Goal: Task Accomplishment & Management: Complete application form

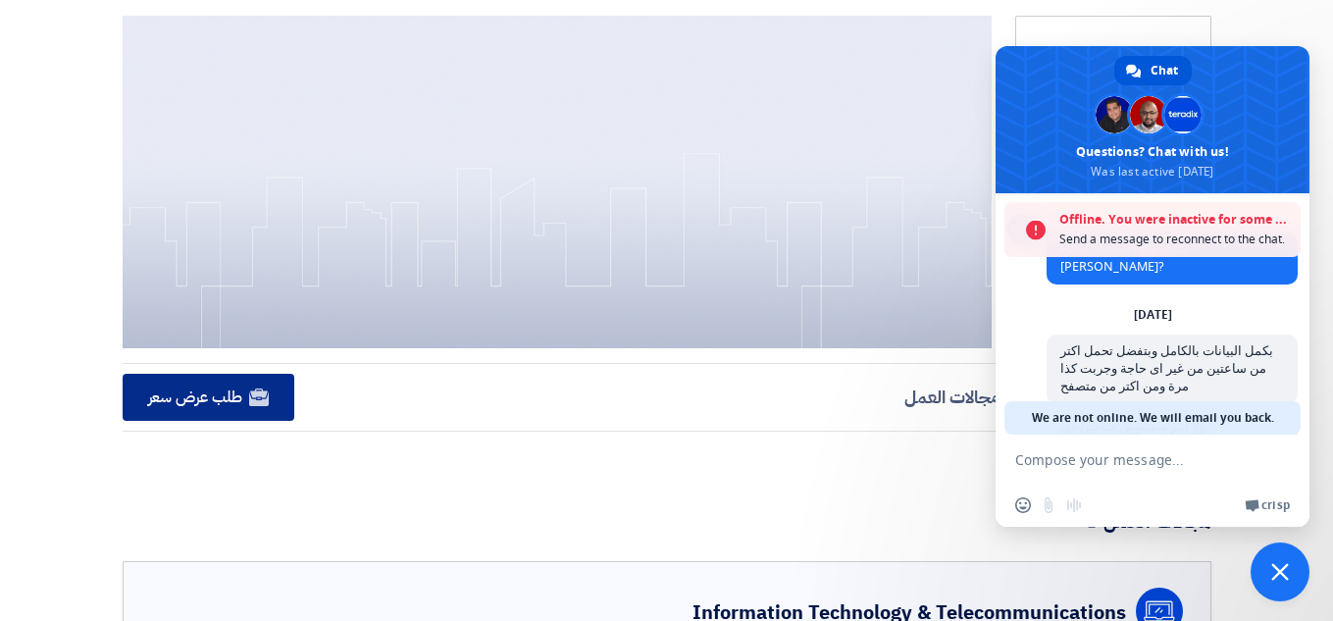
click at [177, 415] on link "Website طلب عرض سعر" at bounding box center [209, 397] width 173 height 47
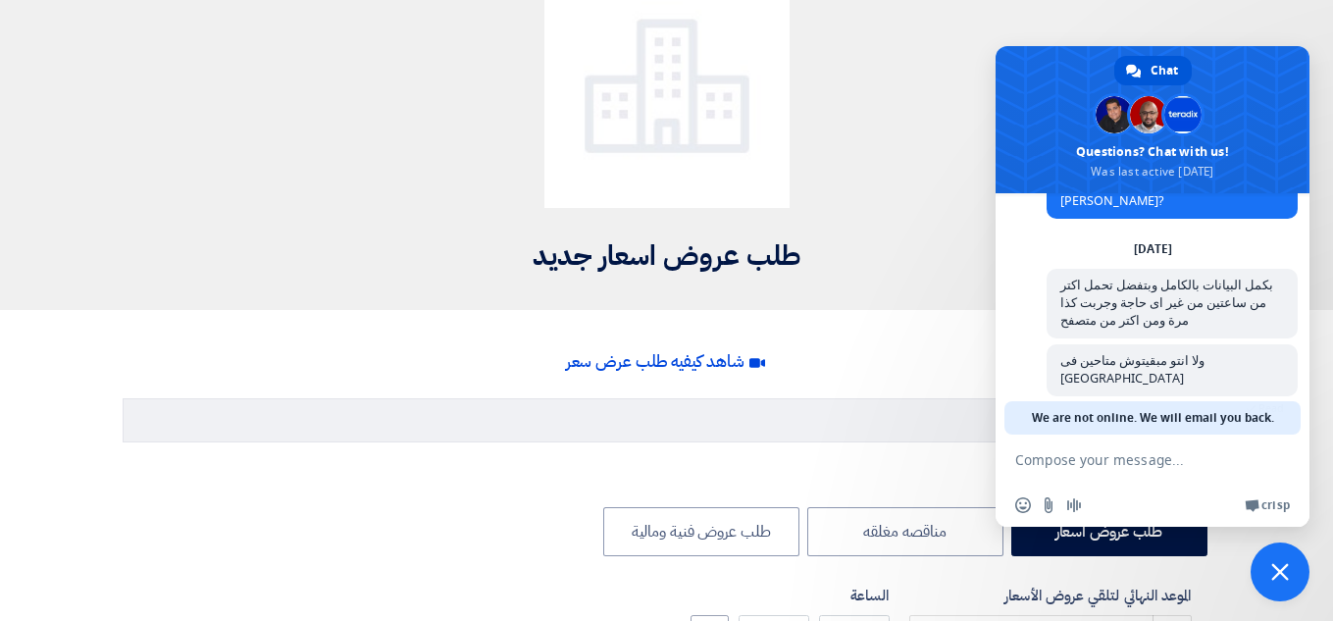
scroll to position [128, 0]
click at [1288, 567] on span "Close chat" at bounding box center [1280, 572] width 18 height 18
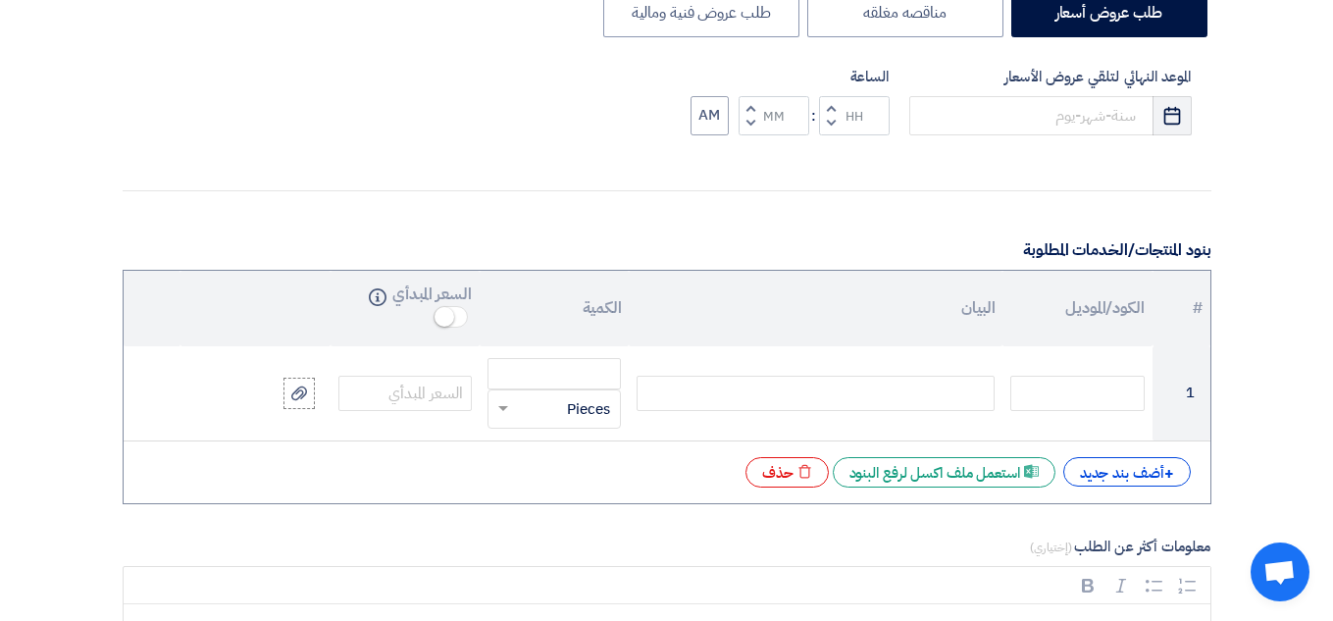
scroll to position [668, 0]
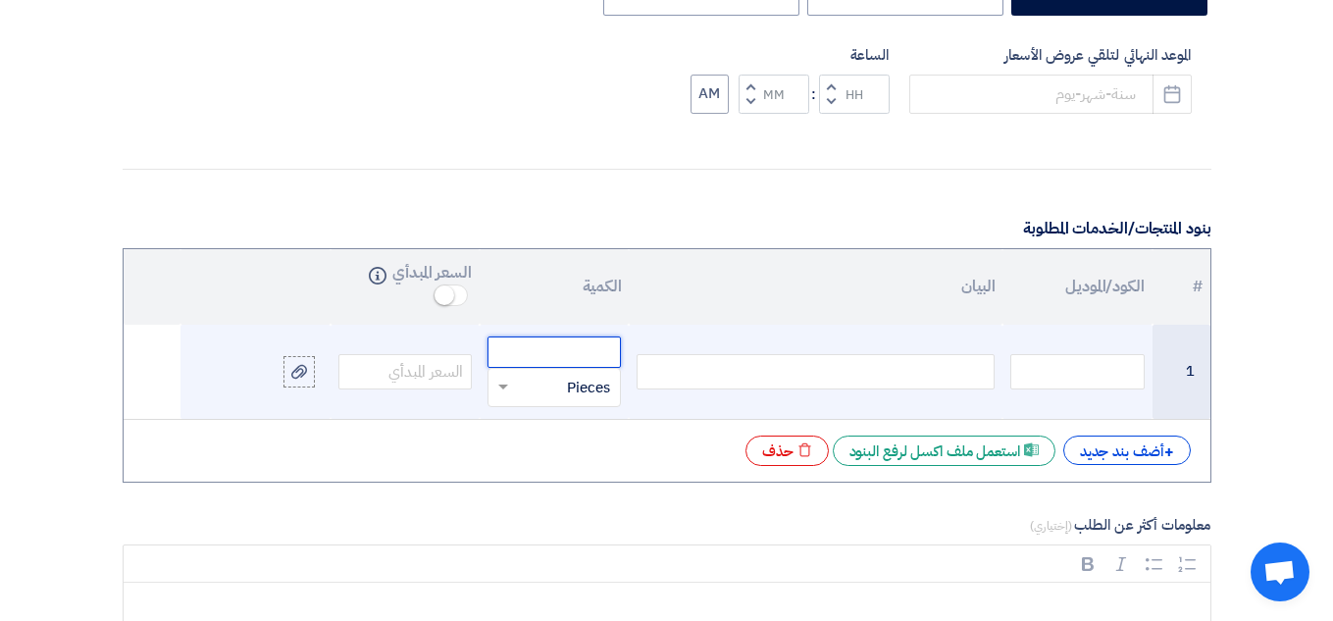
click at [576, 358] on input "number" at bounding box center [553, 351] width 133 height 31
click at [574, 389] on input "text" at bounding box center [567, 387] width 90 height 31
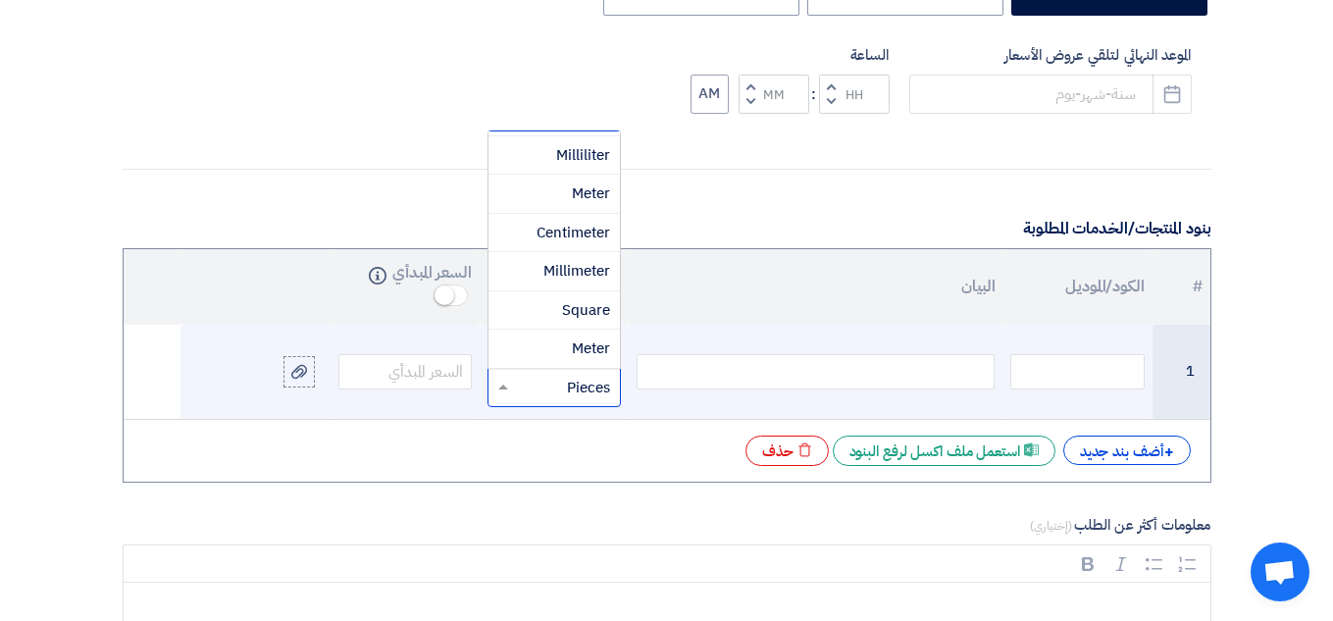
scroll to position [543, 0]
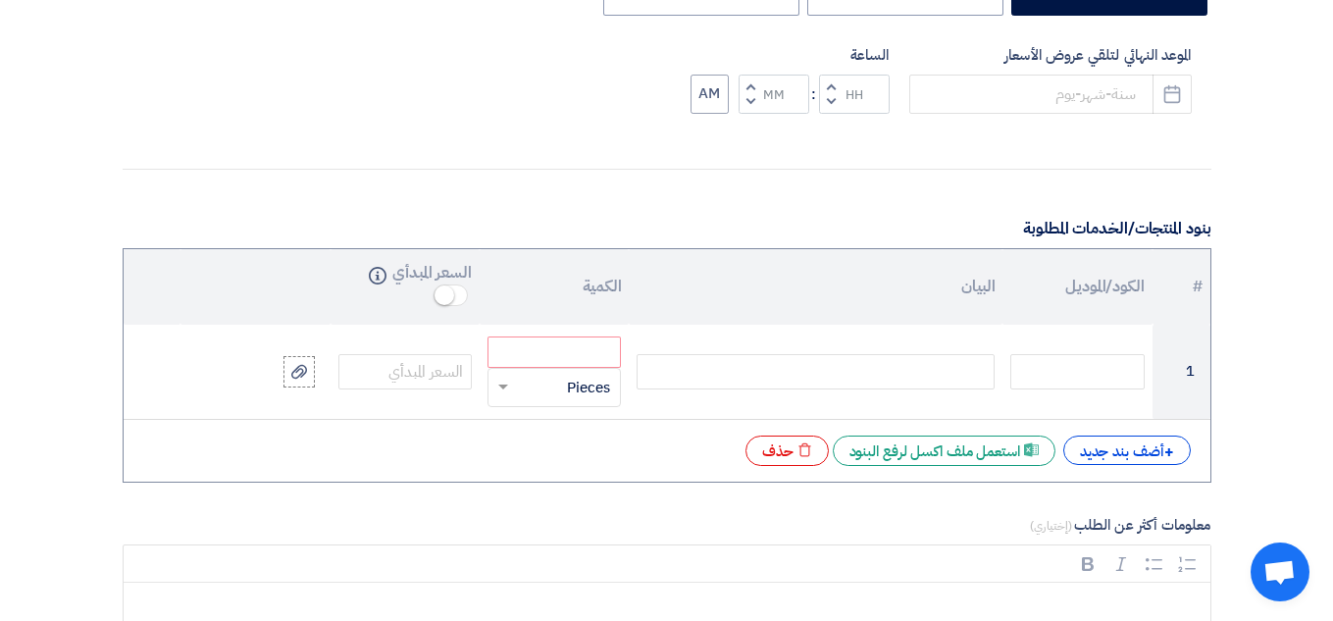
click at [559, 472] on div "# الكود/الموديل البيان الكمية السعر المبدأي Info 1 قطعة × Pieces" at bounding box center [667, 365] width 1088 height 235
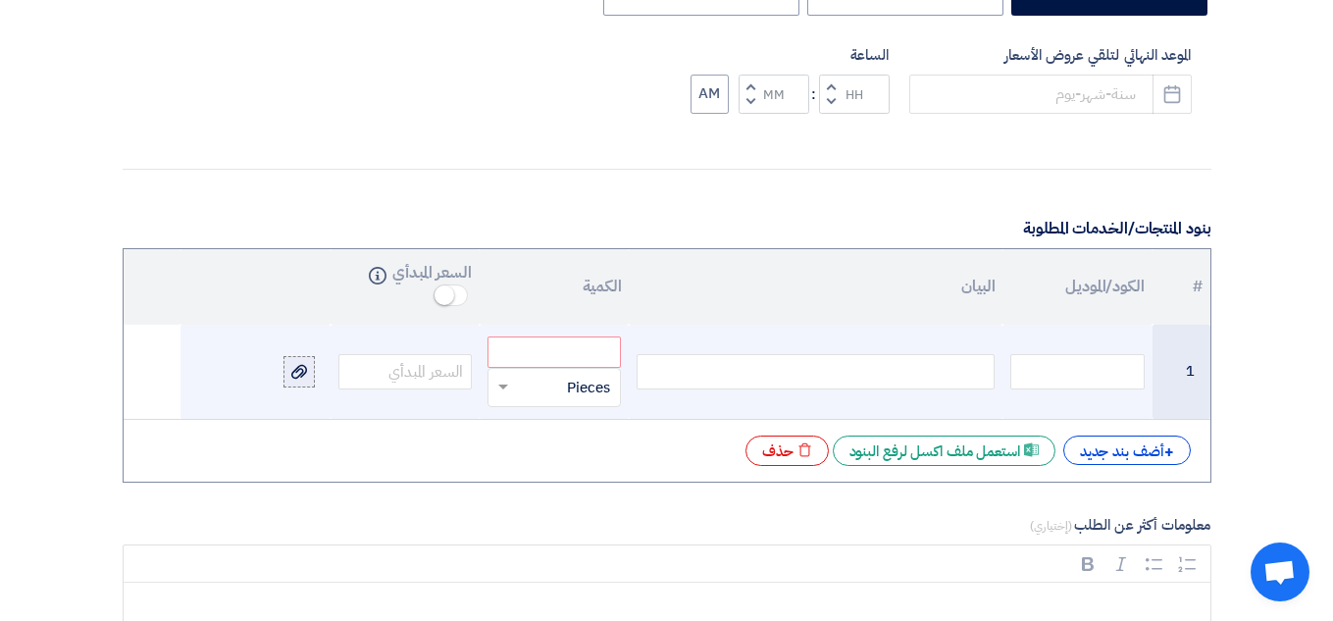
click at [303, 371] on use at bounding box center [299, 372] width 16 height 14
click at [0, 0] on input "file" at bounding box center [0, 0] width 0 height 0
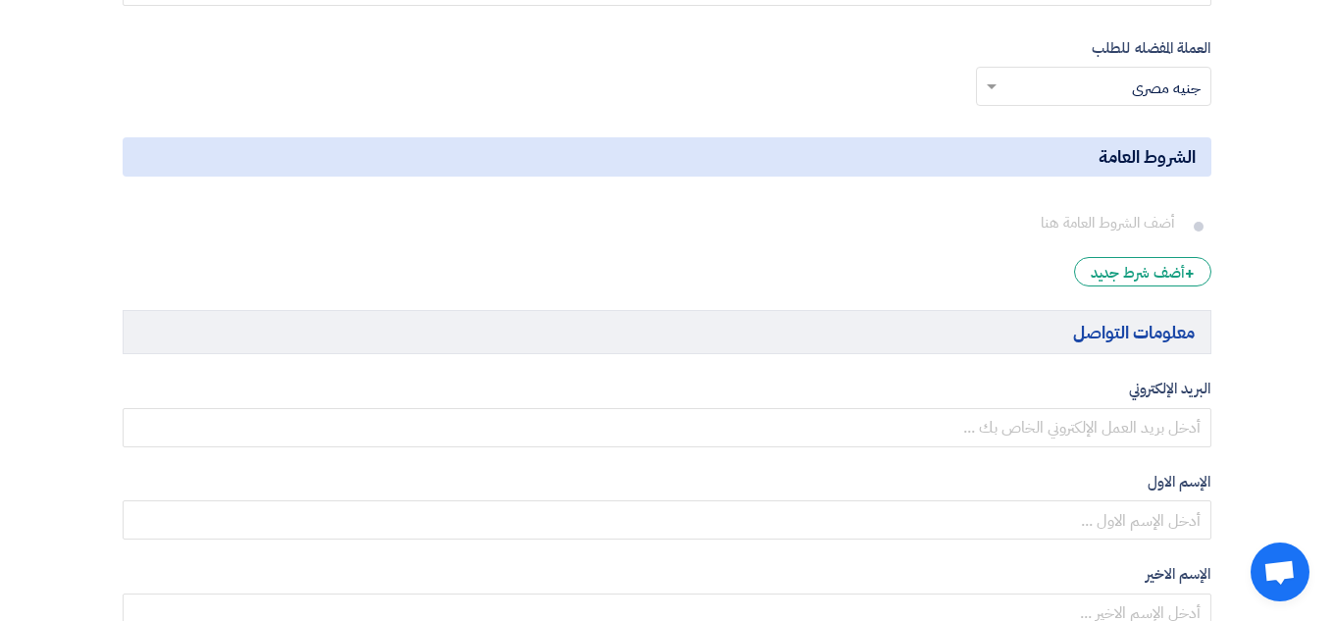
scroll to position [1700, 0]
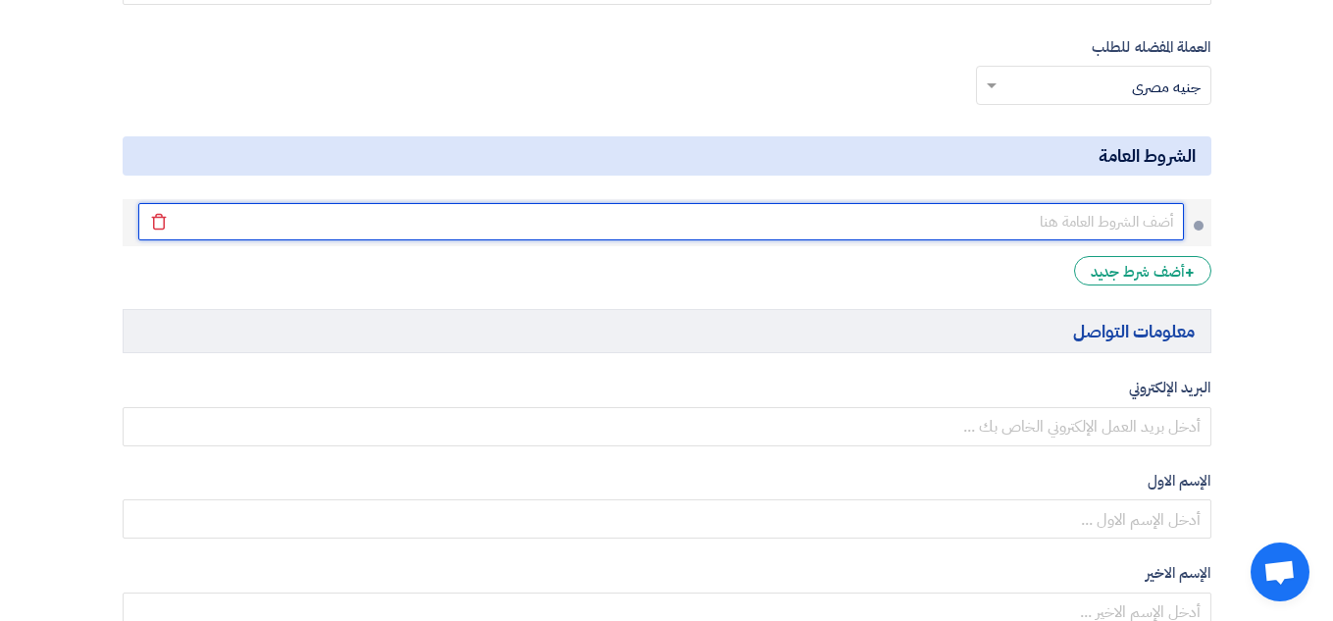
click at [1167, 217] on input "text" at bounding box center [660, 221] width 1045 height 37
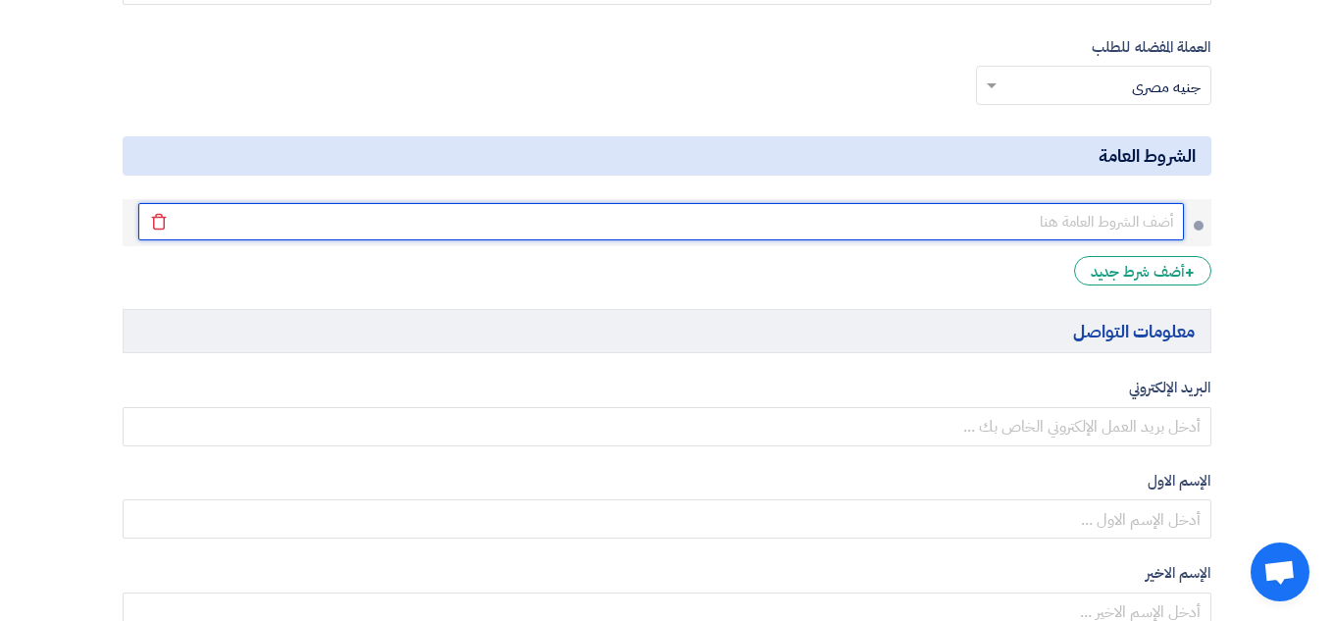
click at [1119, 222] on input "text" at bounding box center [660, 221] width 1045 height 37
type input "مدة الارتباط 10 ايام"
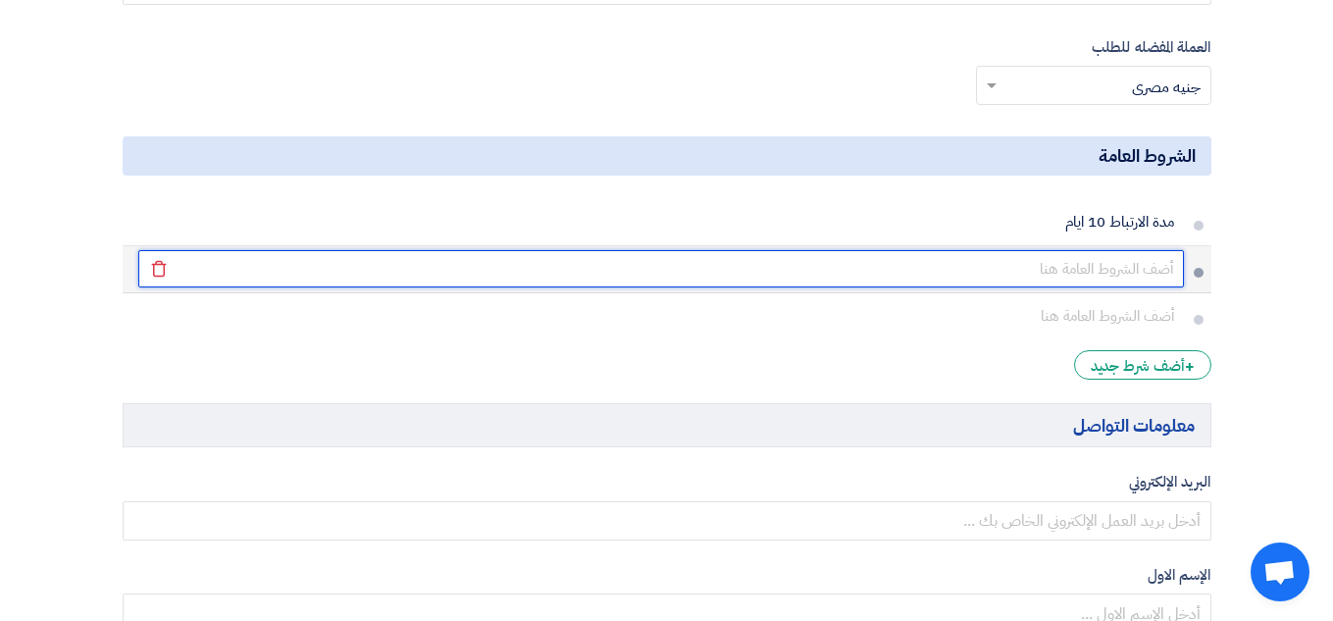
click at [1119, 258] on input "text" at bounding box center [660, 268] width 1045 height 37
type input "انتش واجرى"
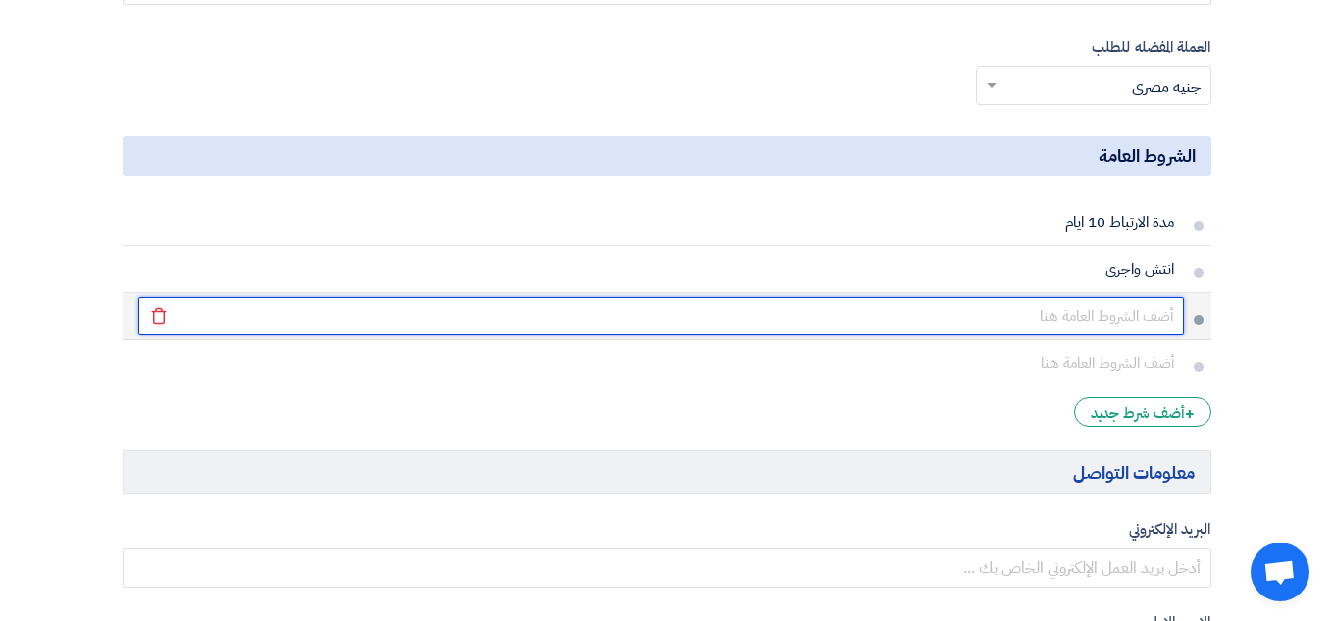
click at [1133, 328] on input "text" at bounding box center [660, 315] width 1045 height 37
type input "مكرونة وبانيه"
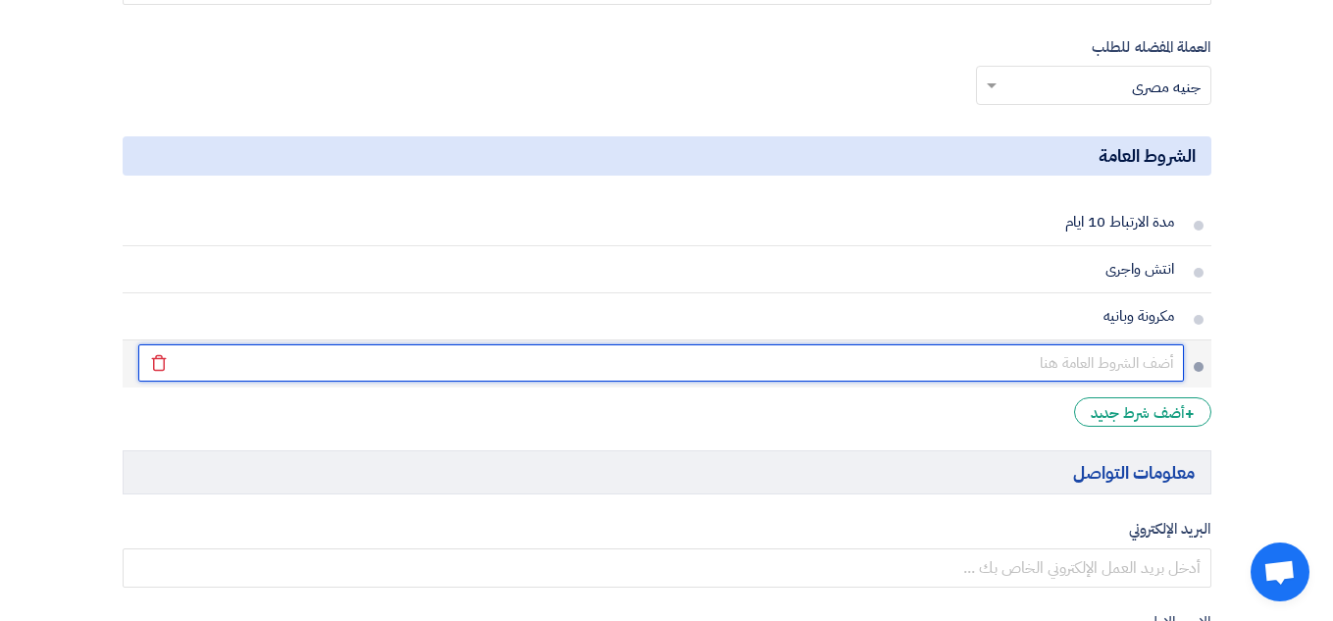
click at [1117, 356] on input "text" at bounding box center [660, 362] width 1045 height 37
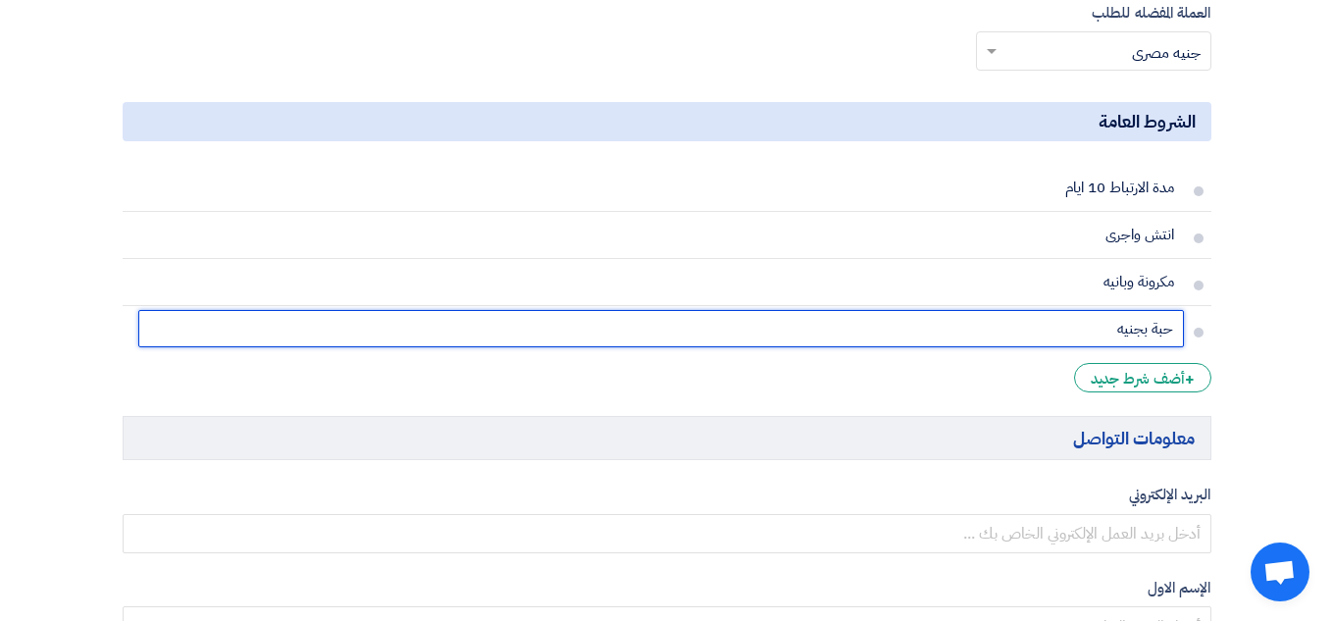
scroll to position [1736, 0]
type input "حبة بجنيه"
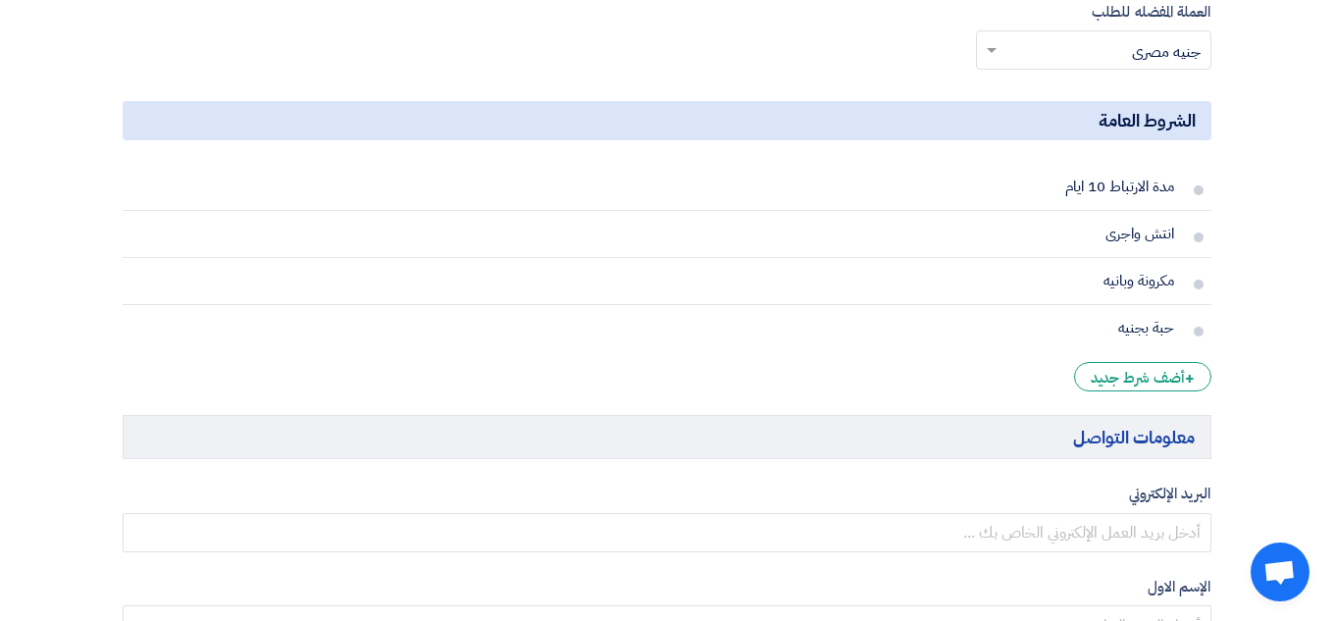
click at [835, 451] on h5 "معلومات التواصل" at bounding box center [667, 437] width 1088 height 44
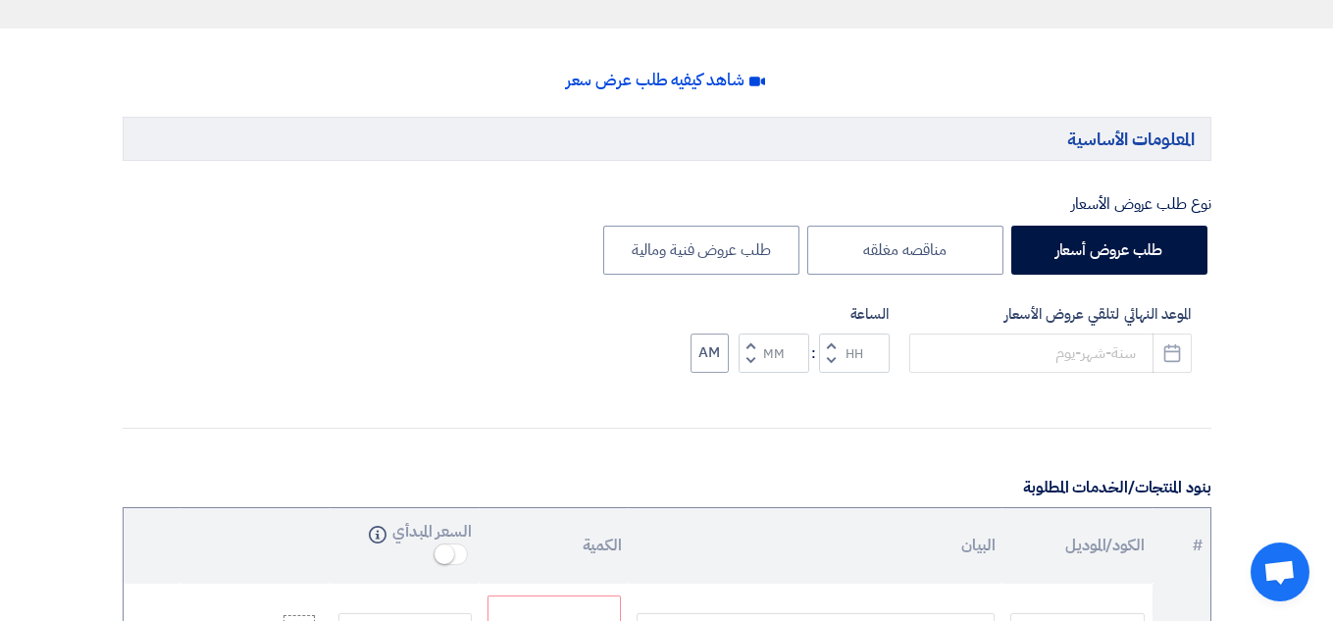
scroll to position [408, 0]
click at [1181, 346] on icon "Pick a date" at bounding box center [1172, 354] width 20 height 20
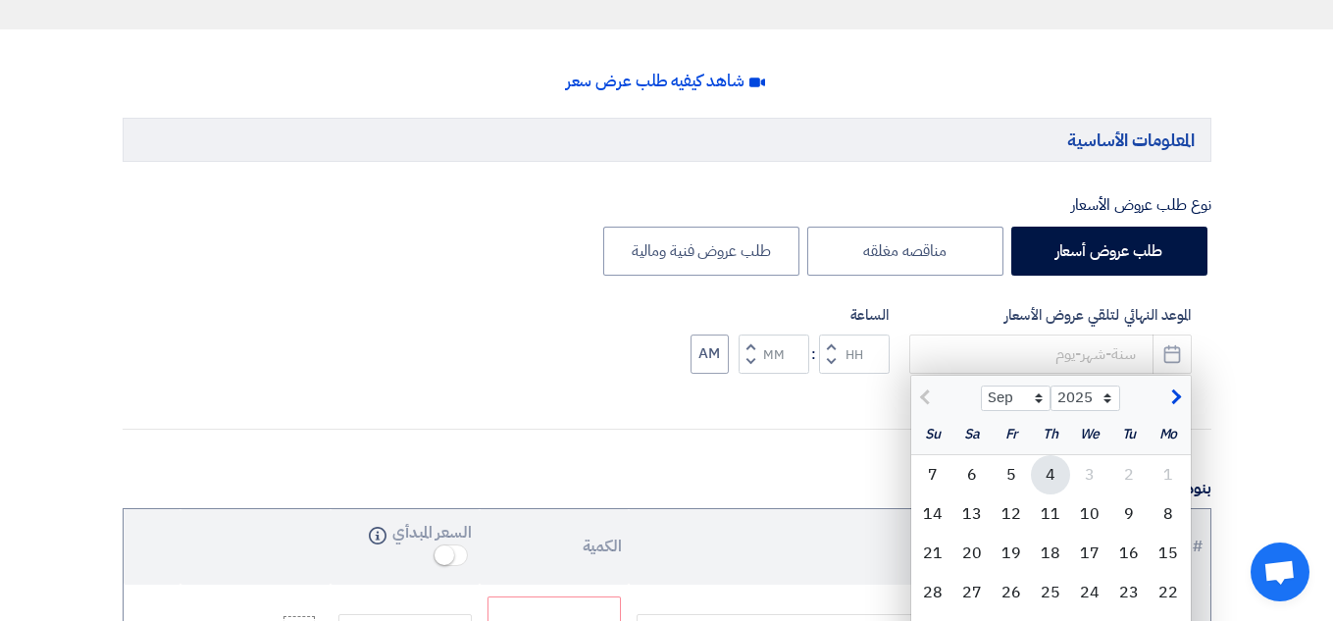
click at [1058, 489] on div "4" at bounding box center [1050, 474] width 39 height 39
type input "9/4/2025"
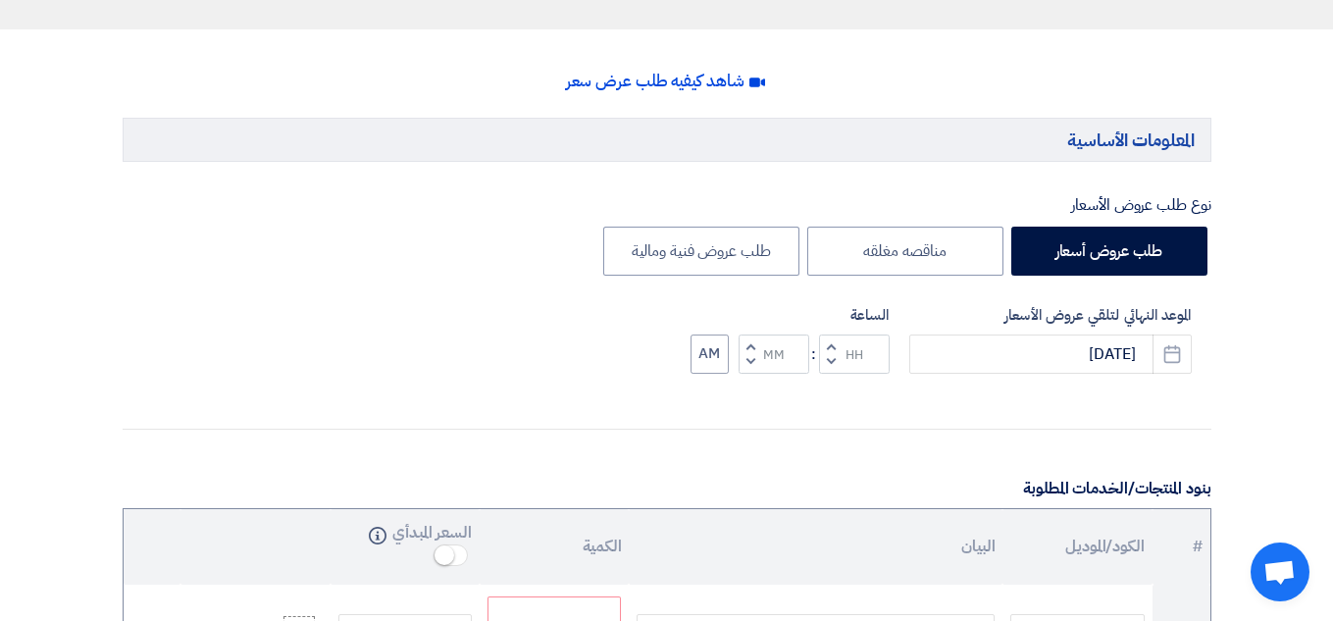
click at [581, 335] on div "الموعد النهائي لتلقي عروض الأسعار 9/4/2025 Pick a date الساعة Increment hours D…" at bounding box center [667, 354] width 1088 height 101
click at [762, 357] on input "Minutes" at bounding box center [773, 353] width 71 height 39
click at [753, 343] on button "Increment minutes" at bounding box center [750, 346] width 24 height 25
type input "12"
type input "01"
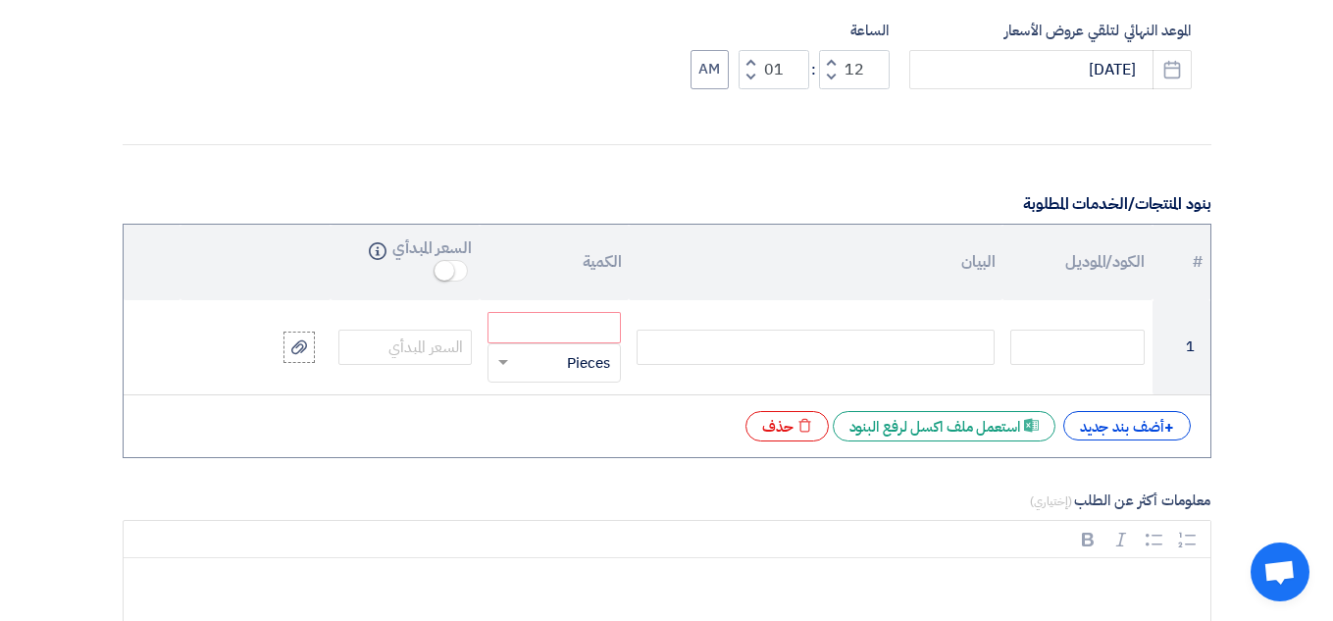
scroll to position [693, 0]
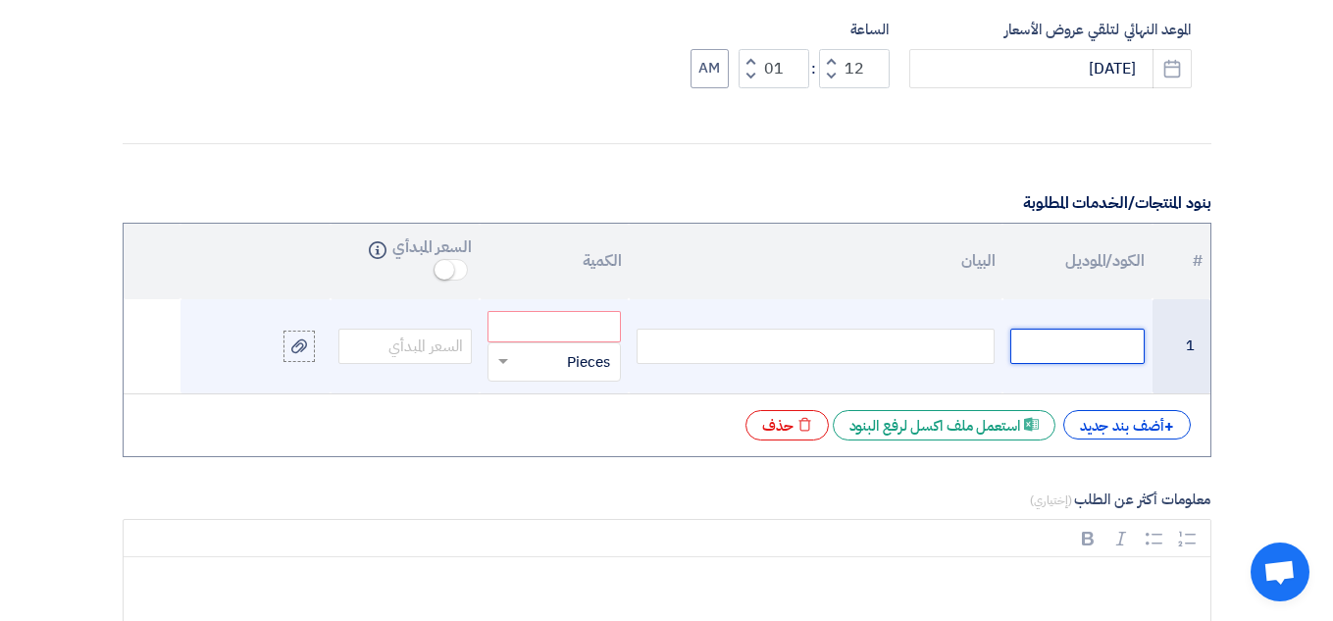
click at [1074, 352] on input "text" at bounding box center [1076, 346] width 133 height 35
type input "نىنىنىلق"
click at [1085, 345] on input "نىنىنىلق" at bounding box center [1076, 346] width 133 height 35
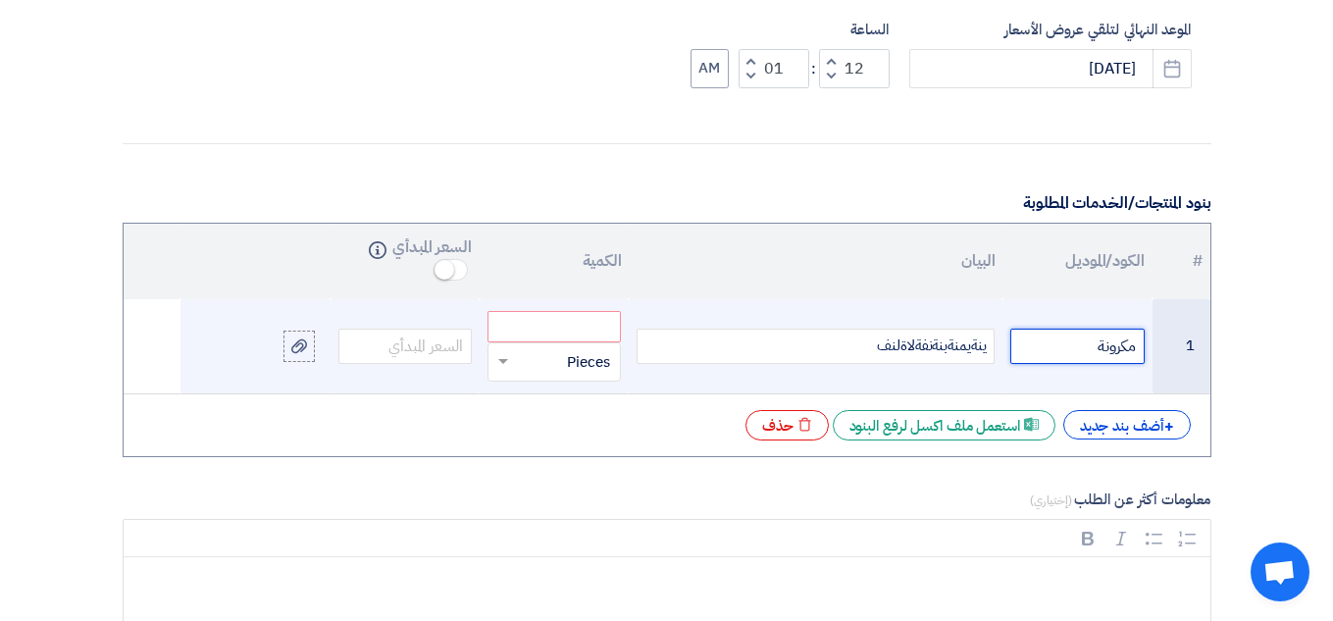
type input "مكرونة"
click at [942, 346] on div "ينةيمنةبنةنفةلاةلنف" at bounding box center [815, 346] width 358 height 35
click at [554, 324] on input "number" at bounding box center [553, 326] width 133 height 31
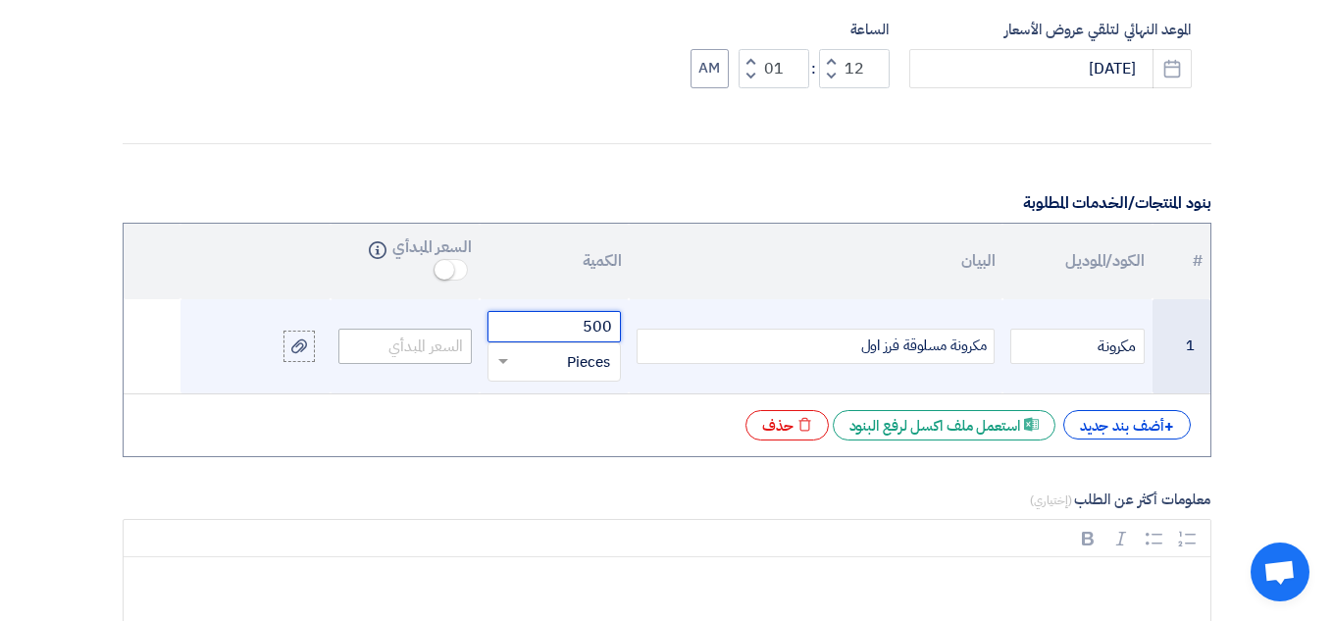
type input "500"
click at [375, 344] on input "number" at bounding box center [404, 346] width 133 height 35
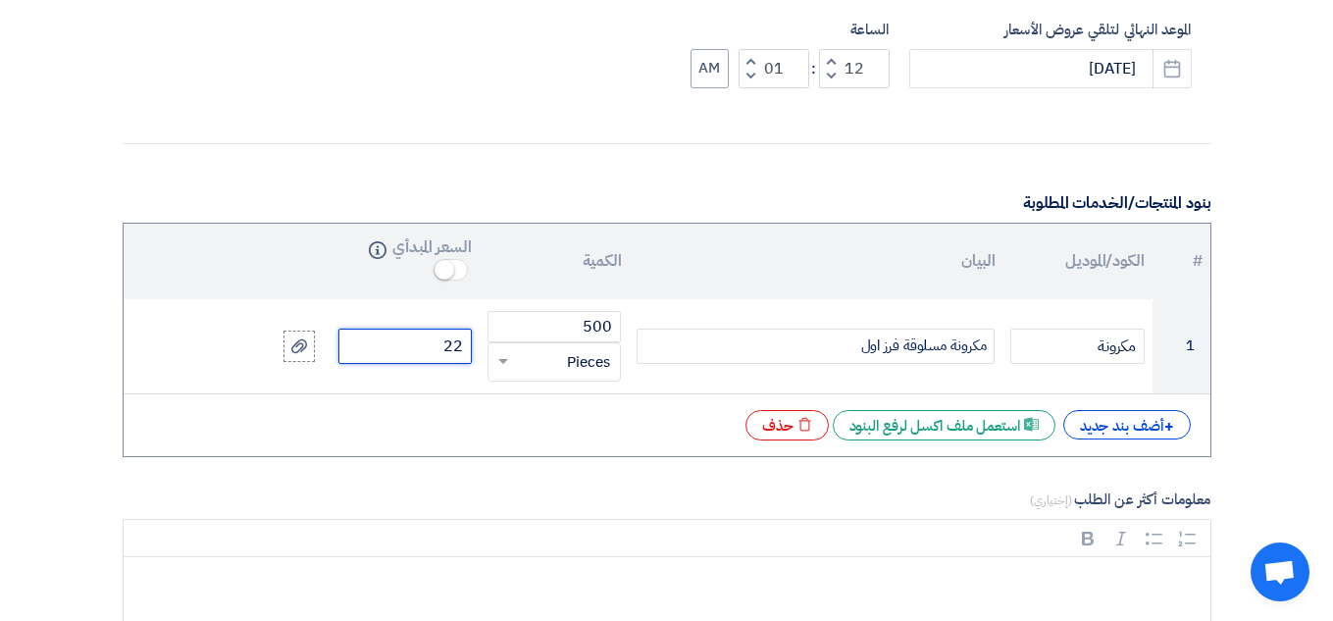
type input "22"
click at [423, 438] on div "+ أضف بند جديد Excel file استعمل ملف اكسل لرفع البنود Excel file حذف" at bounding box center [666, 425] width 1055 height 31
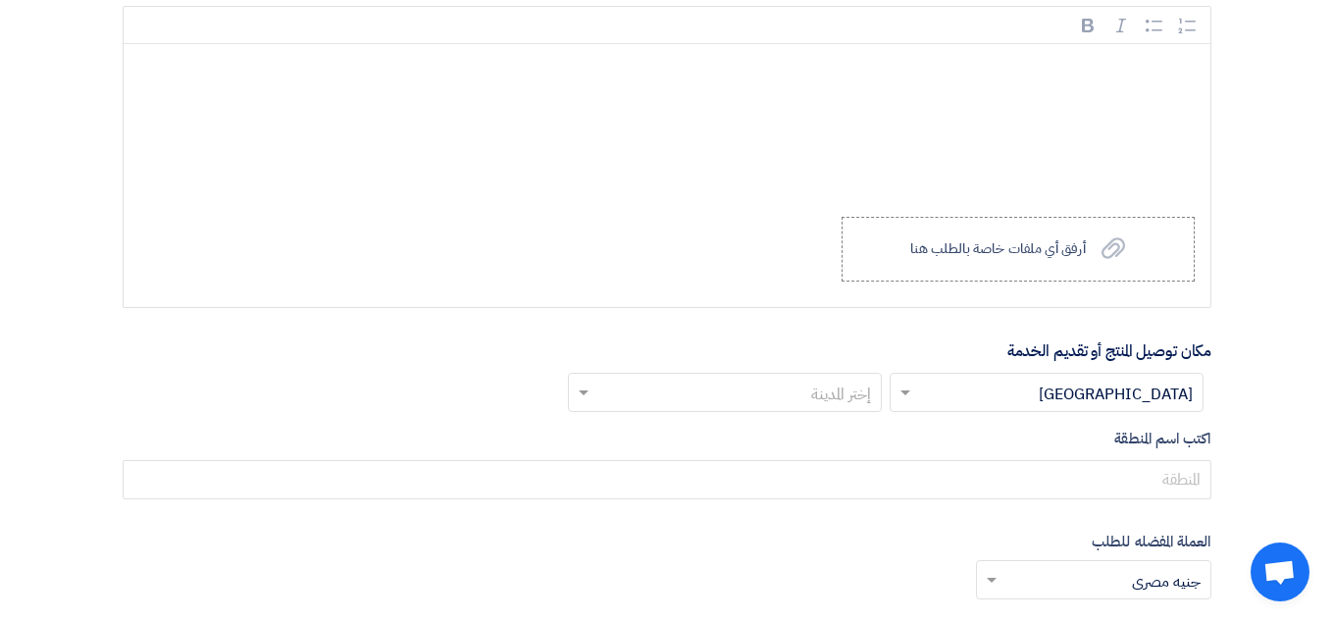
scroll to position [1280, 0]
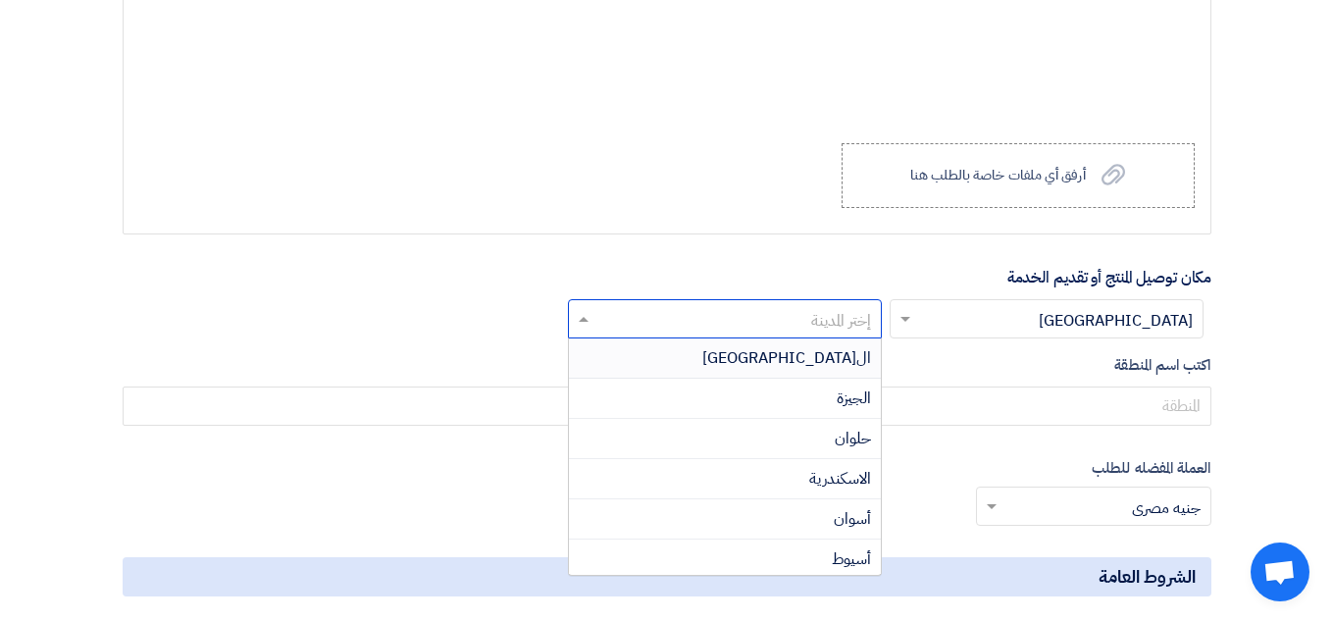
click at [765, 306] on input "text" at bounding box center [735, 321] width 275 height 32
click at [769, 354] on div "القاهرة" at bounding box center [725, 358] width 312 height 40
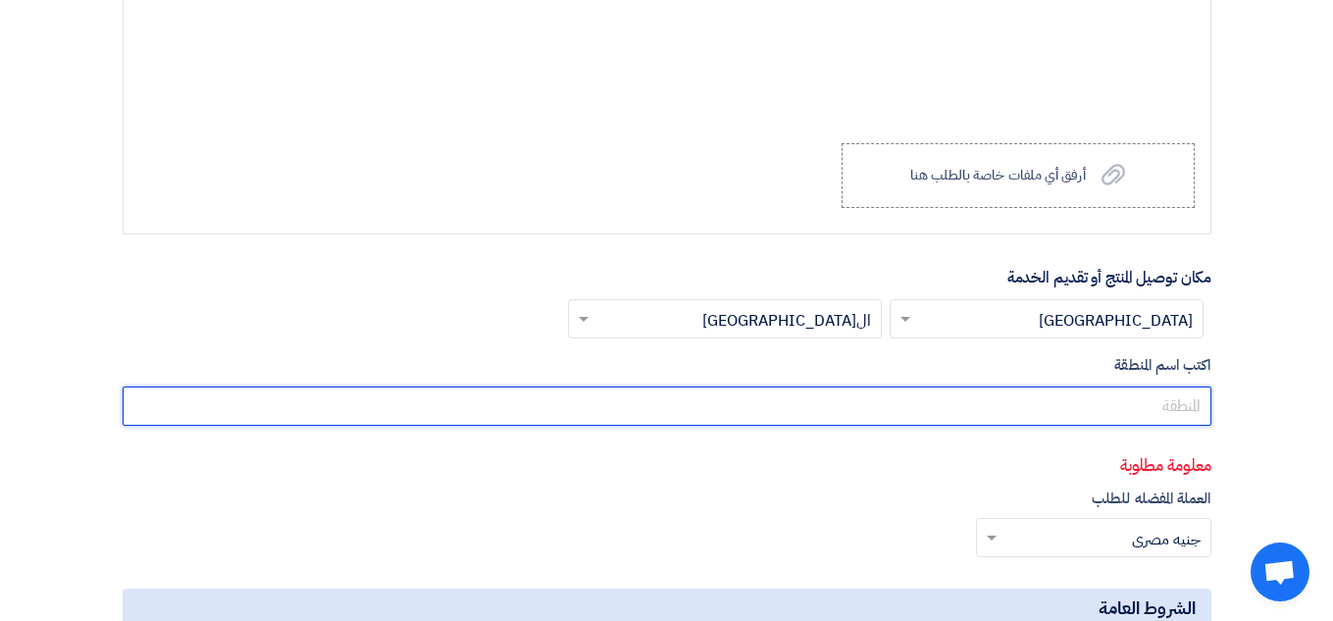
click at [833, 390] on input "text" at bounding box center [667, 405] width 1088 height 39
type input "العاشر من رمضان"
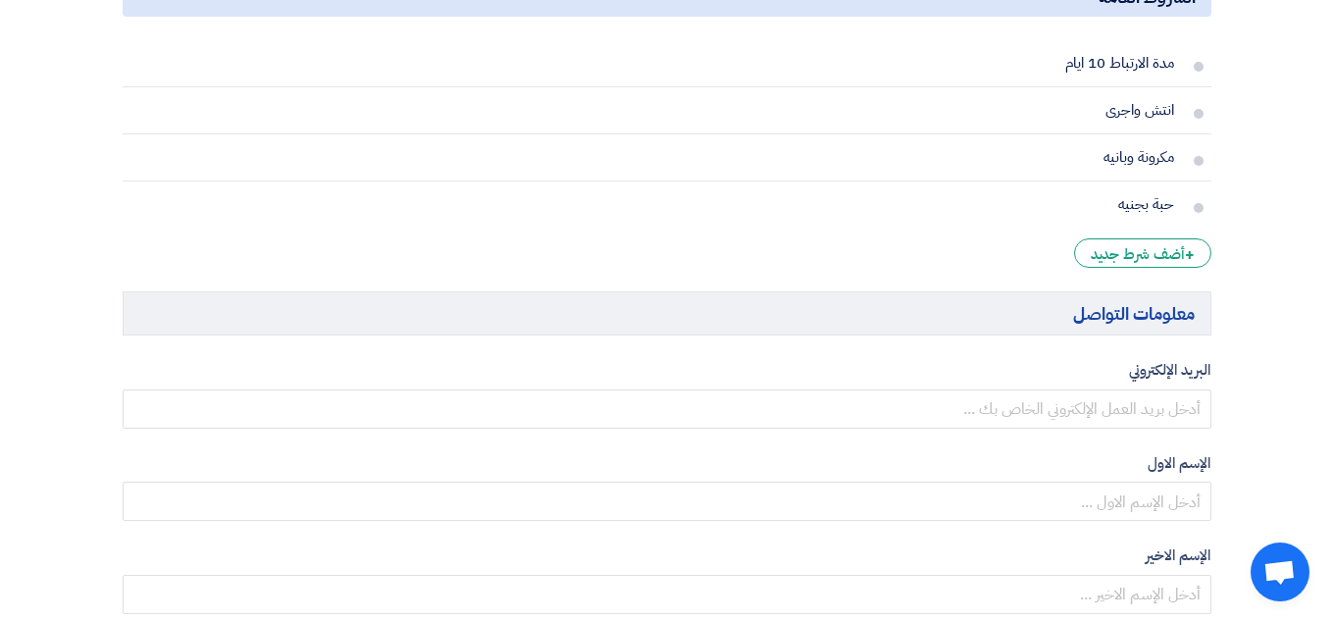
scroll to position [1860, 0]
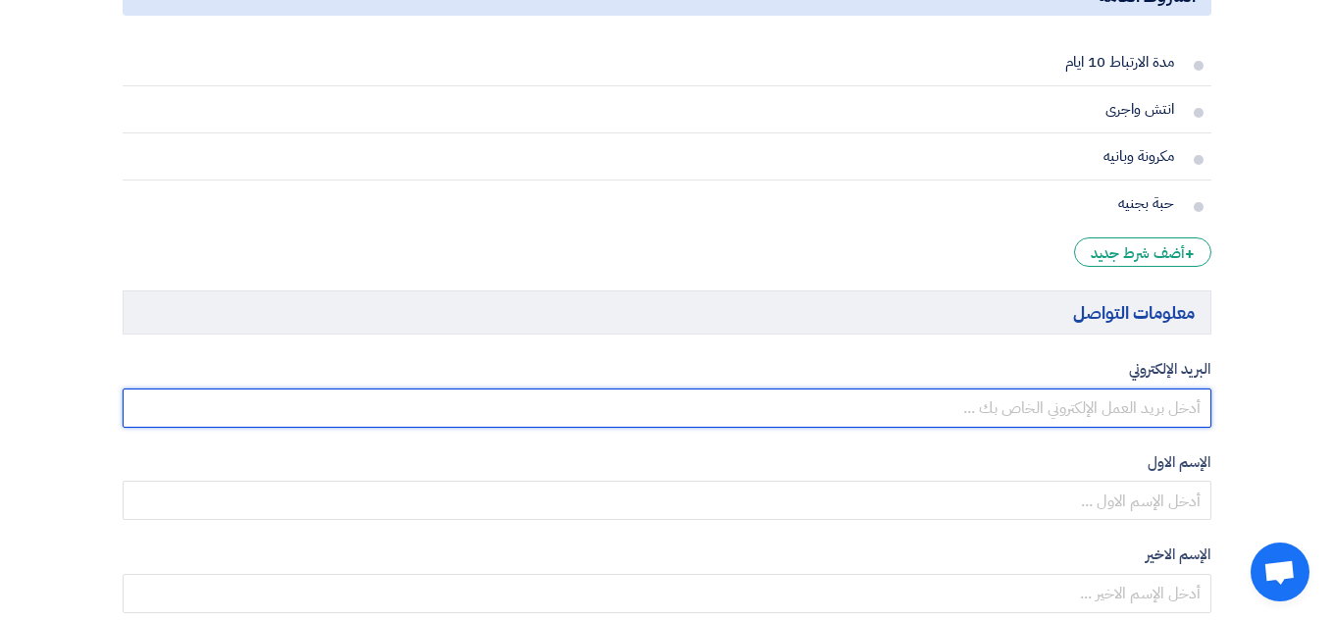
click at [1053, 404] on input "email" at bounding box center [667, 407] width 1088 height 39
type input "alaa.pentester@gmail.com"
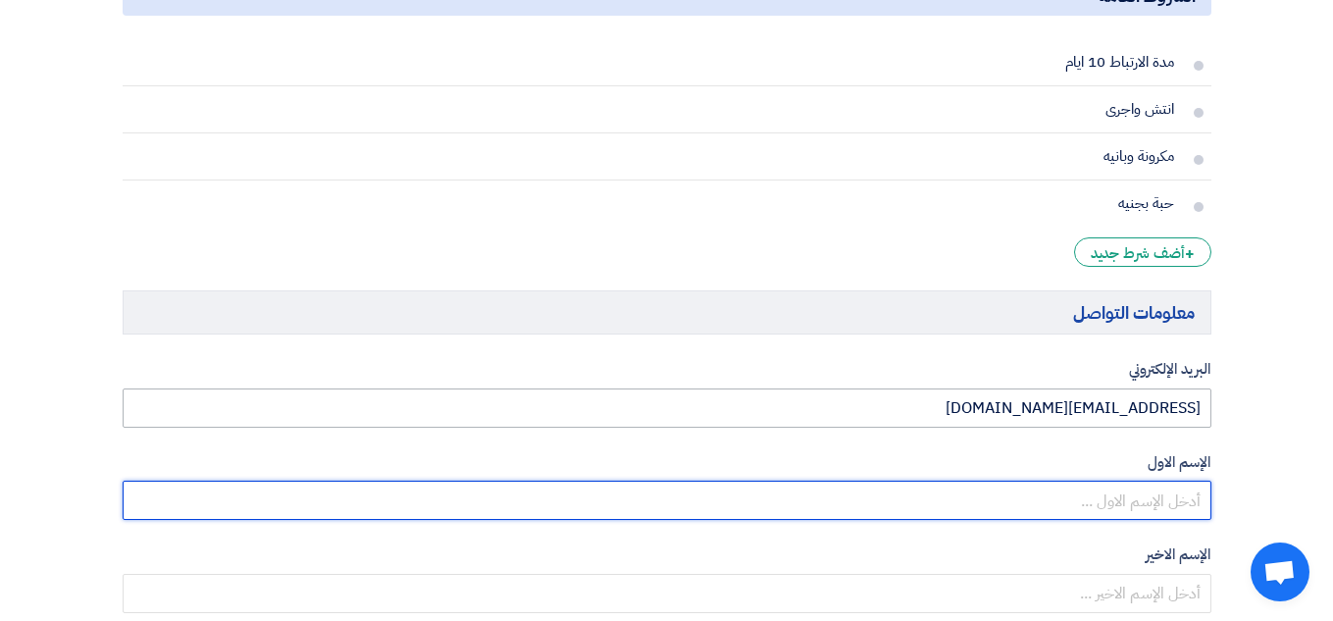
type input "alaa"
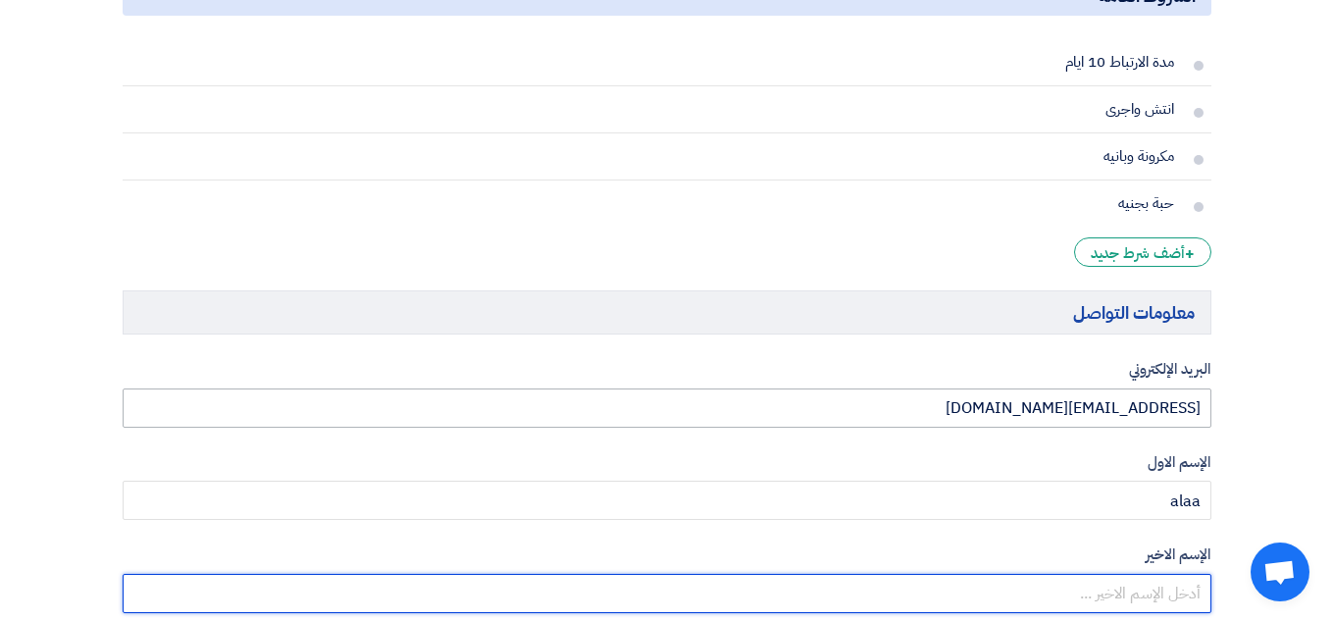
type input "atef"
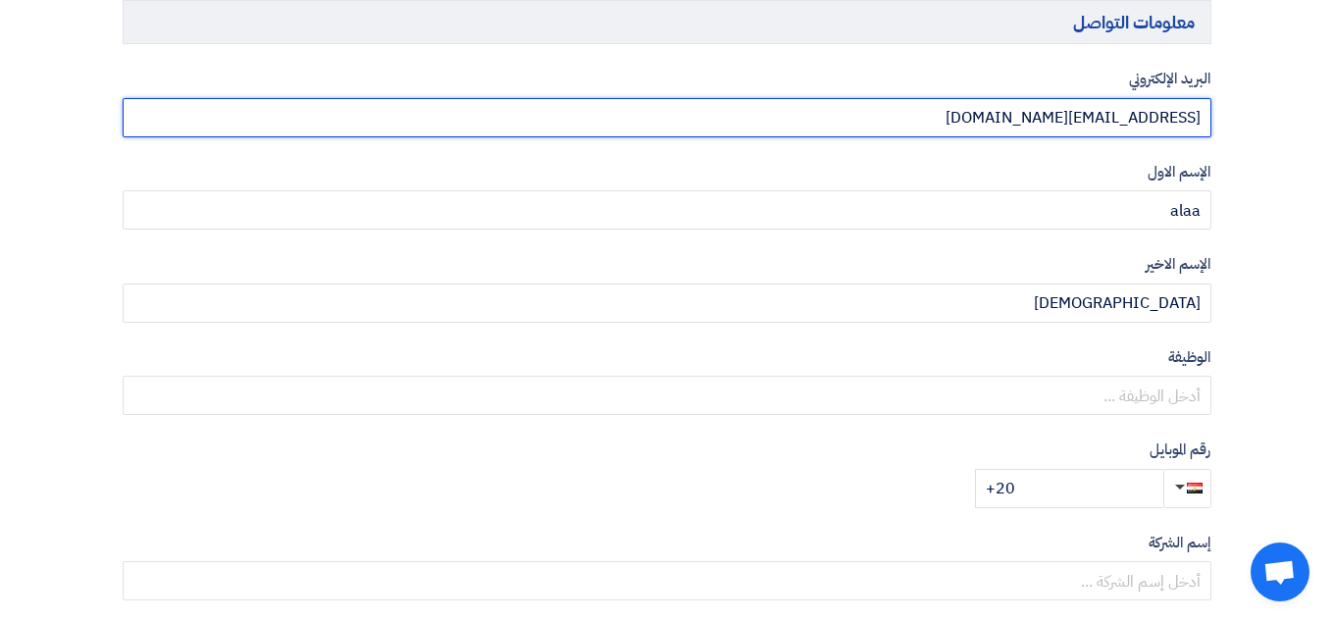
scroll to position [2151, 0]
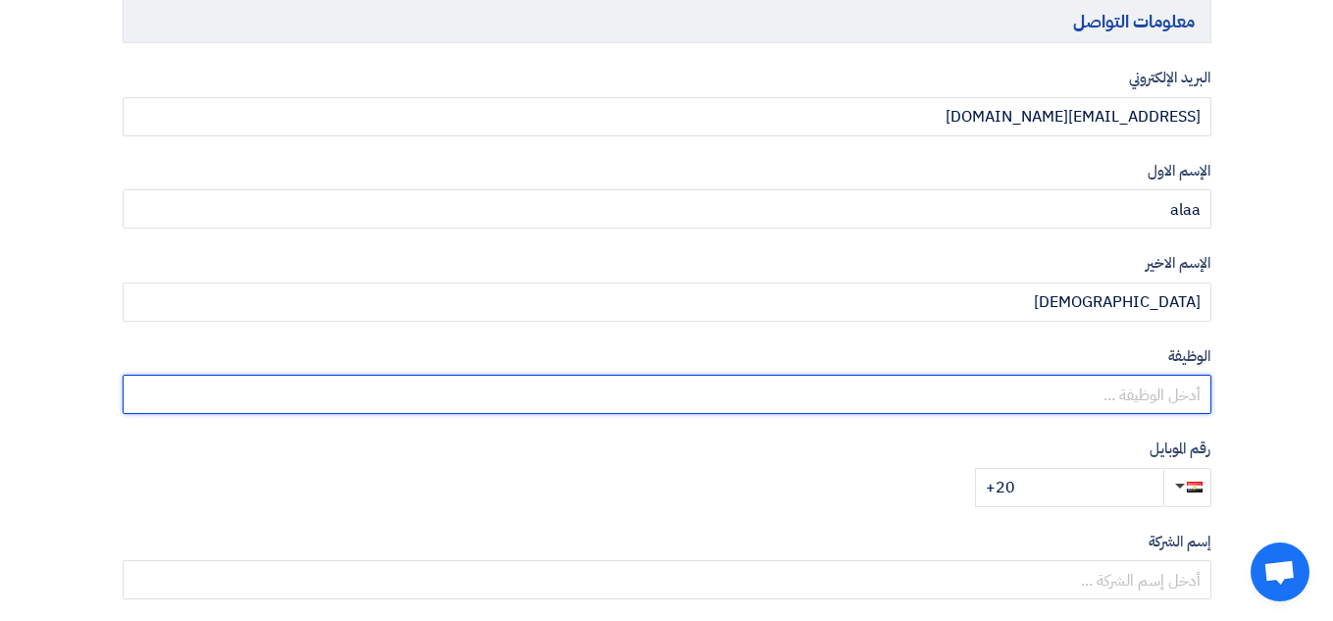
click at [1056, 389] on input "text" at bounding box center [667, 394] width 1088 height 39
type input "مدير مشتريات"
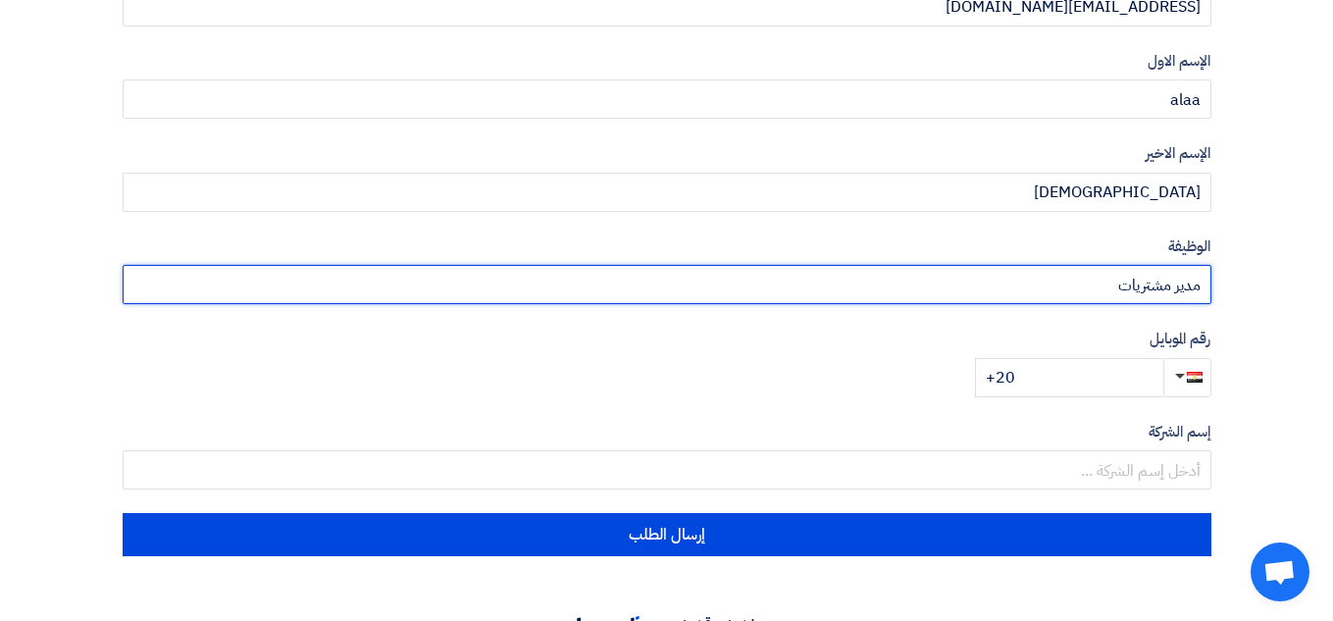
scroll to position [2293, 0]
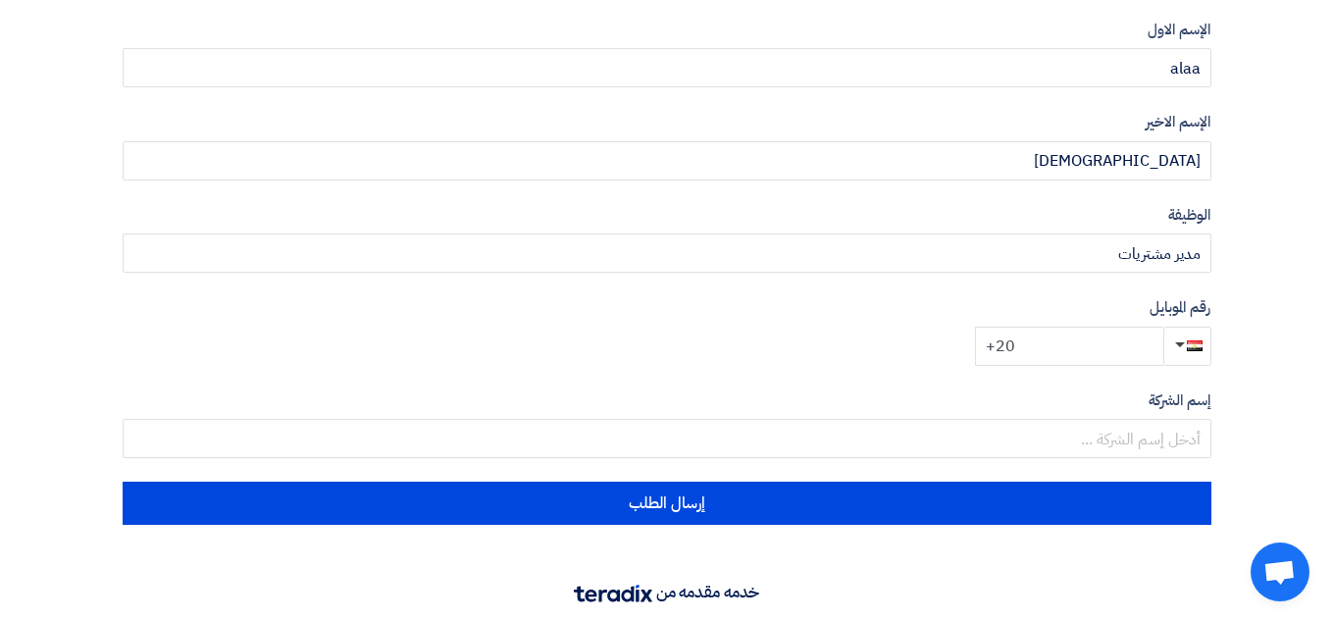
click at [1060, 333] on input "+20" at bounding box center [1069, 346] width 188 height 39
type input "+20 1142365985"
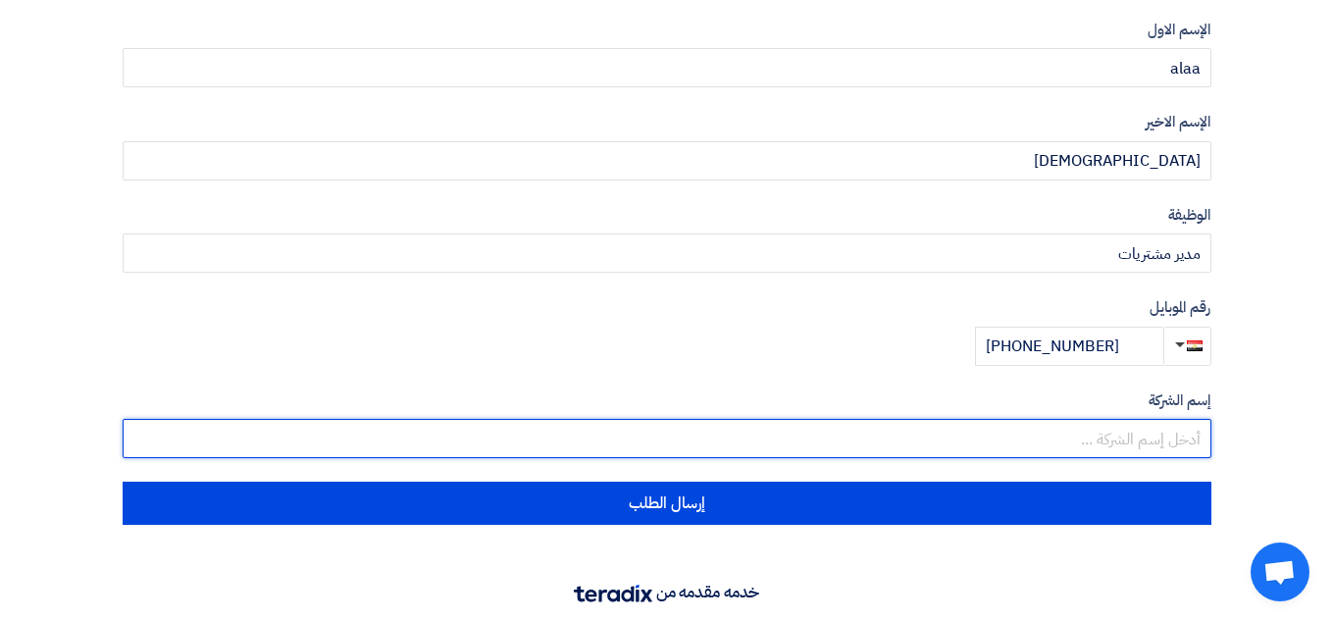
click at [1045, 421] on input "text" at bounding box center [667, 438] width 1088 height 39
type input "ؤ"
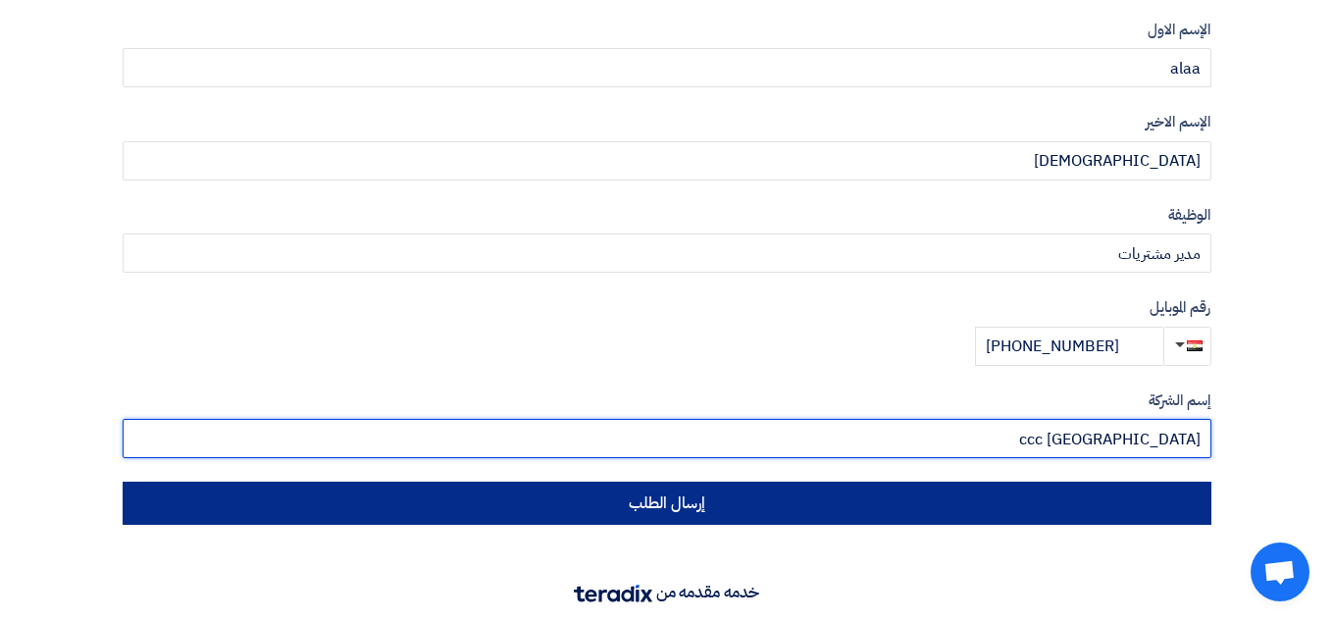
type input "ccc egypt"
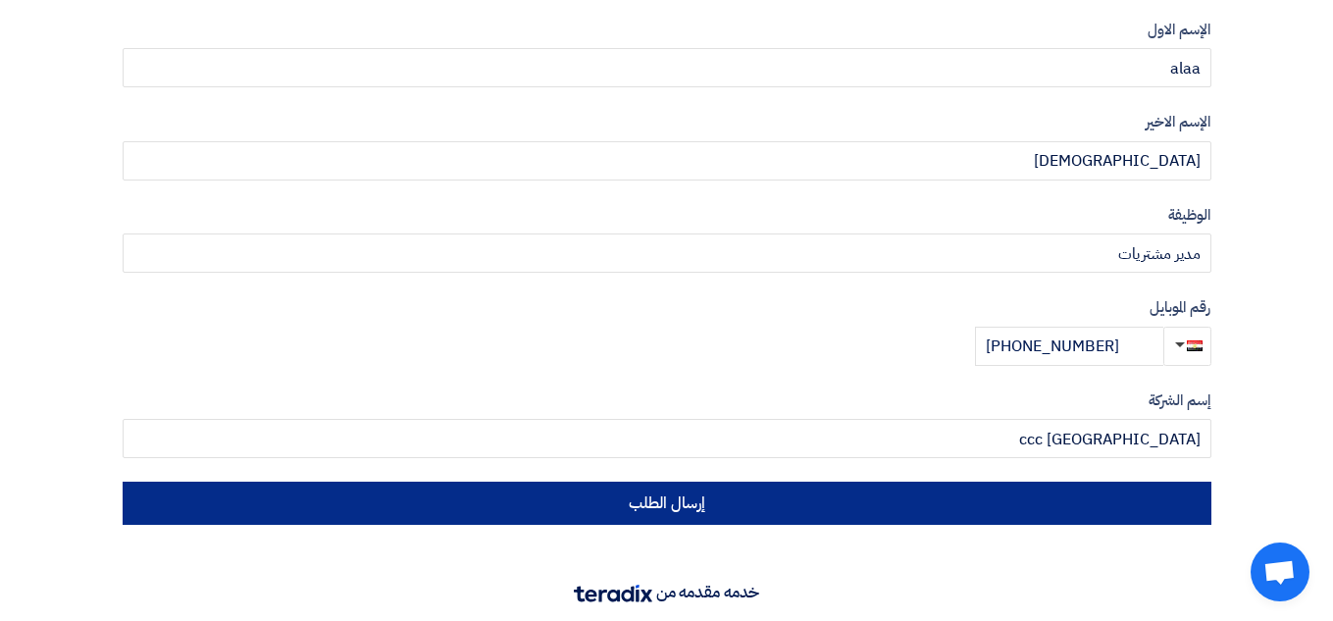
click at [874, 508] on button "إرسال الطلب" at bounding box center [667, 502] width 1088 height 43
click at [631, 504] on button "إرسال الطلب" at bounding box center [667, 502] width 1088 height 43
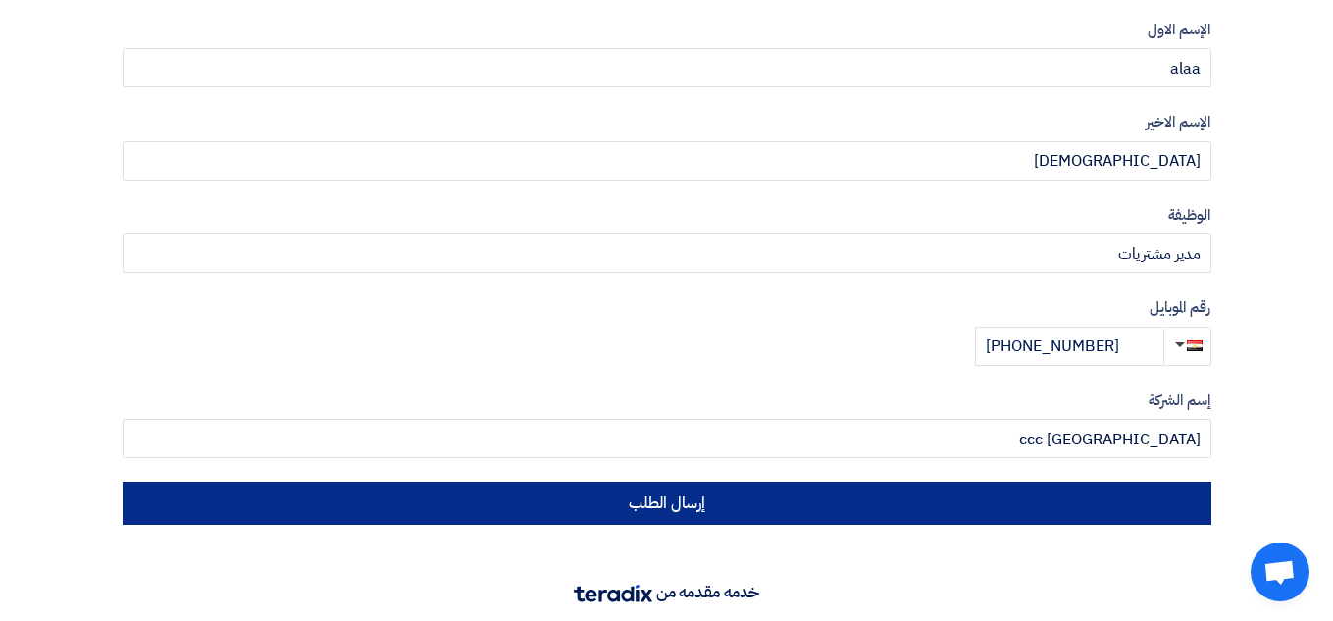
click at [631, 504] on button "إرسال الطلب" at bounding box center [667, 502] width 1088 height 43
click at [650, 491] on button "إرسال الطلب" at bounding box center [667, 502] width 1088 height 43
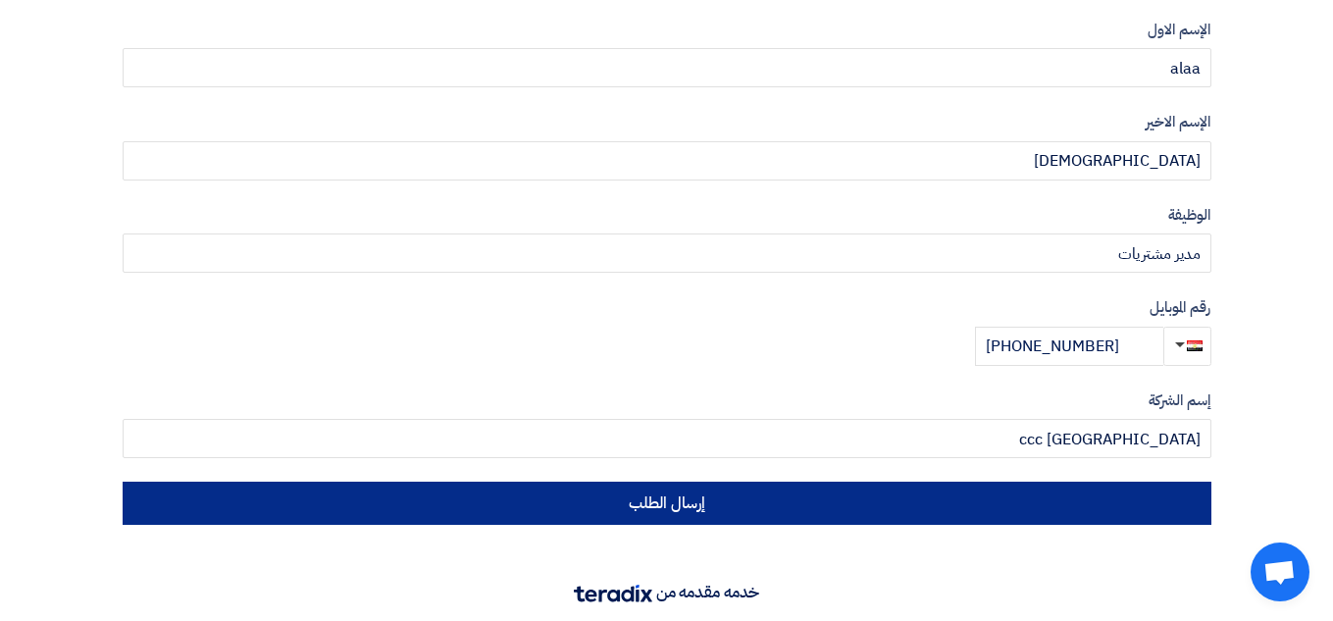
click at [650, 491] on button "إرسال الطلب" at bounding box center [667, 502] width 1088 height 43
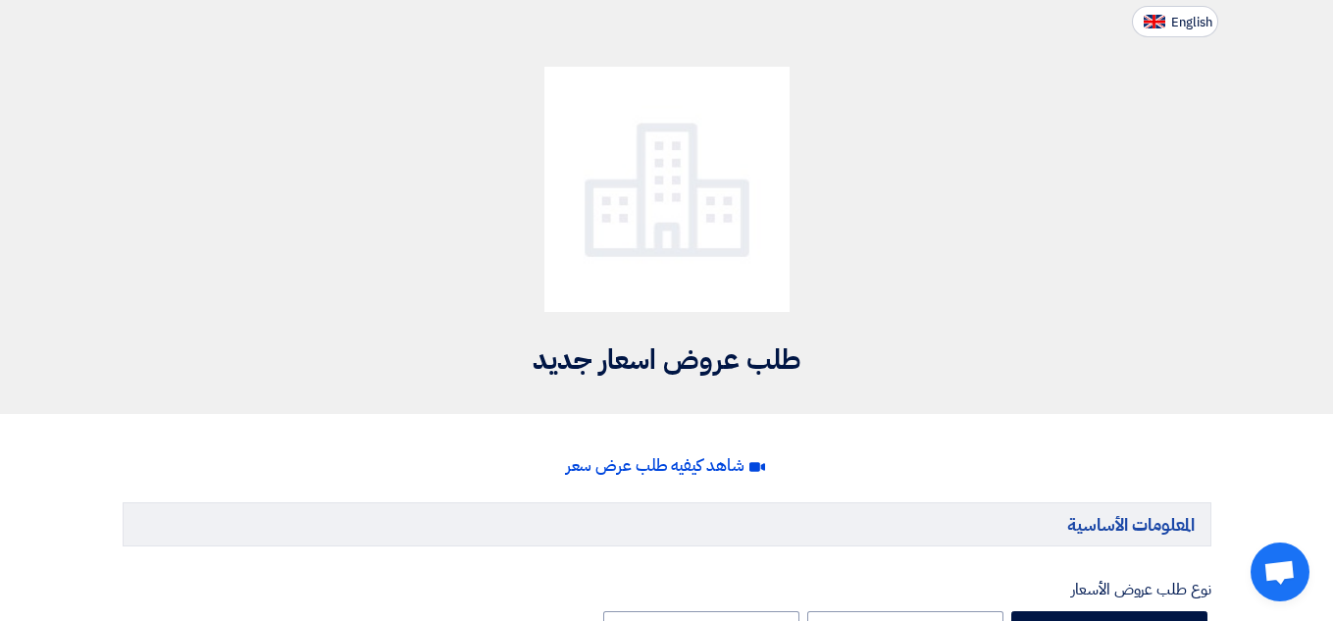
scroll to position [0, 0]
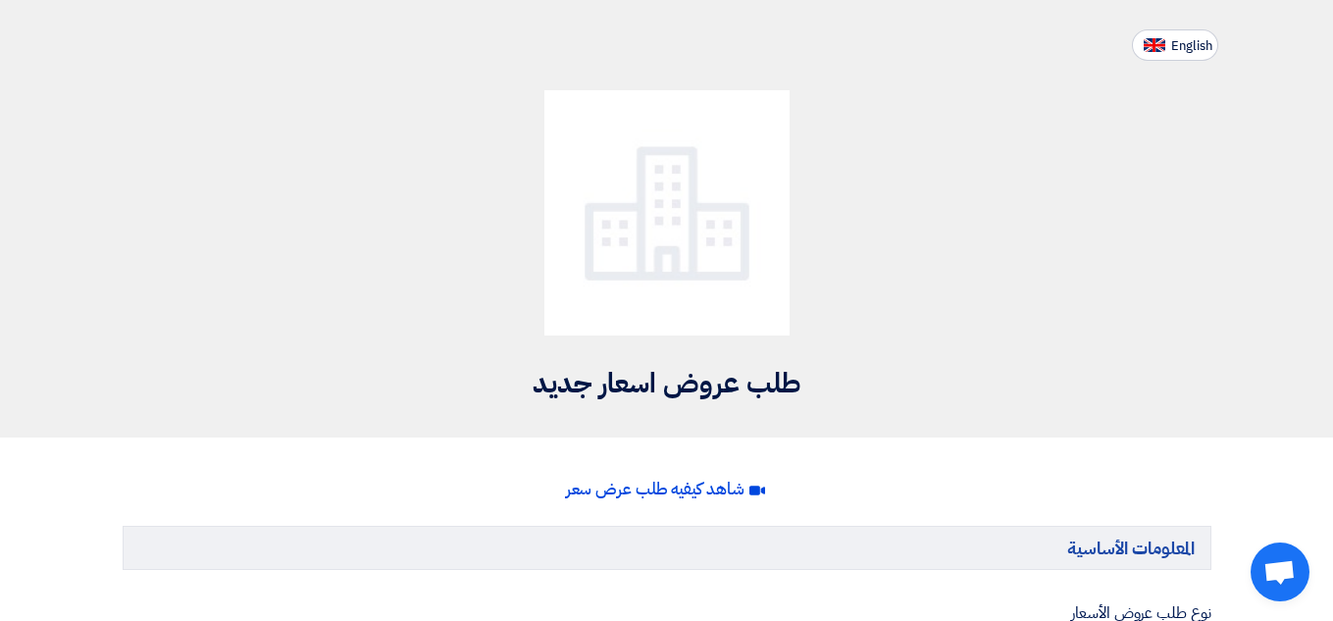
click at [702, 493] on span "شاهد كيفيه طلب عرض سعر" at bounding box center [655, 489] width 178 height 25
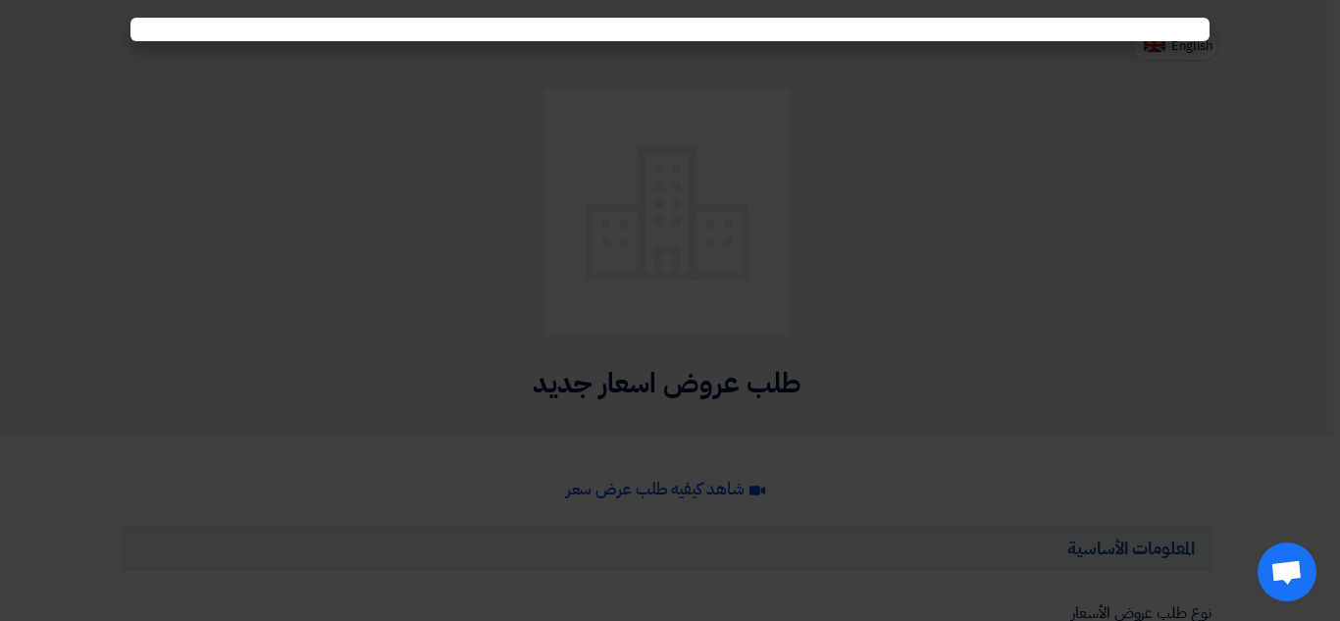
click at [636, 197] on modal-container at bounding box center [670, 310] width 1340 height 621
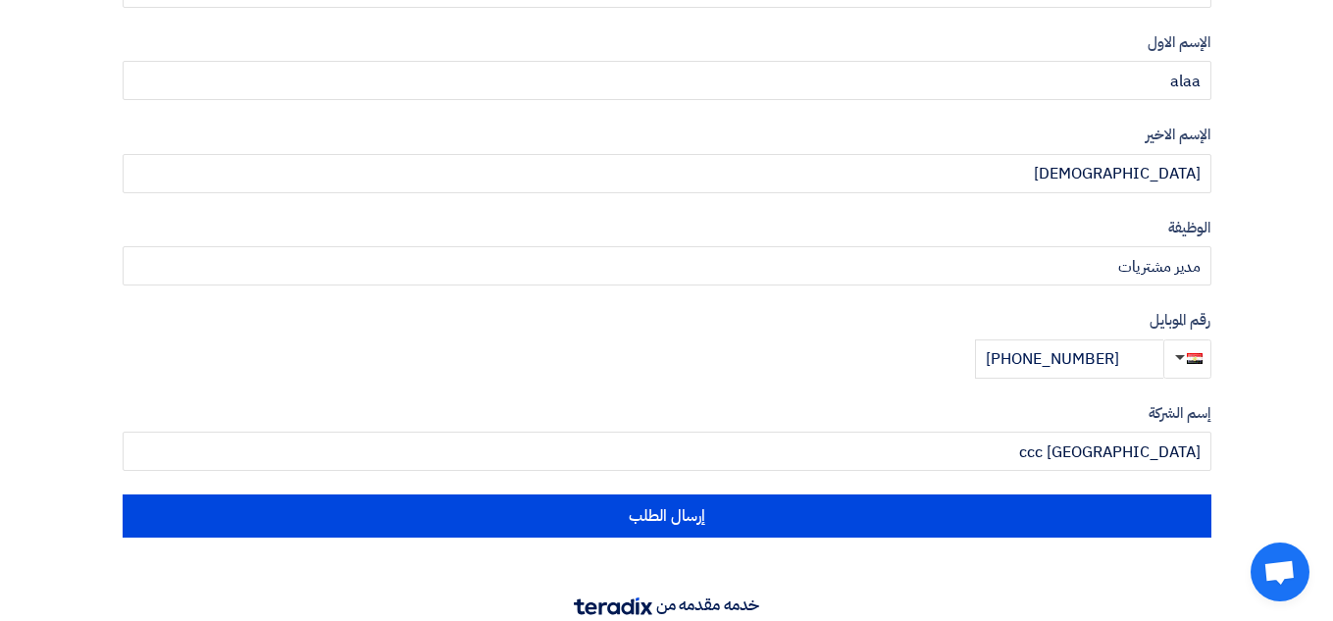
scroll to position [2293, 0]
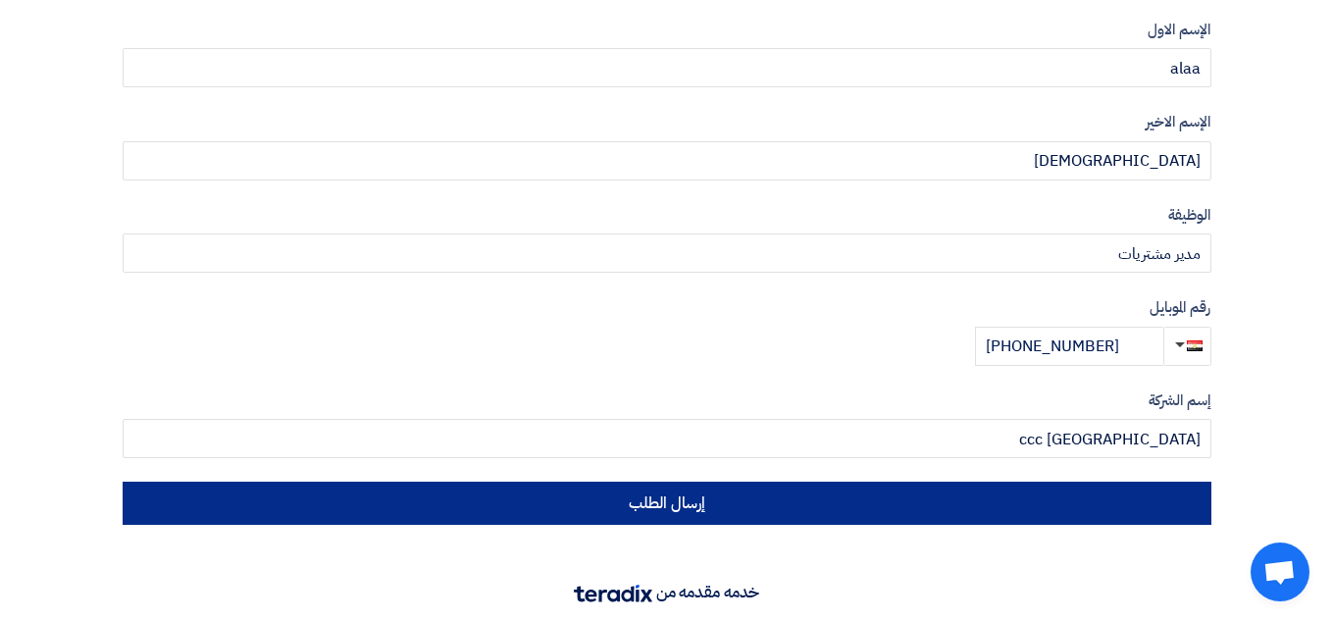
click at [675, 514] on button "إرسال الطلب" at bounding box center [667, 502] width 1088 height 43
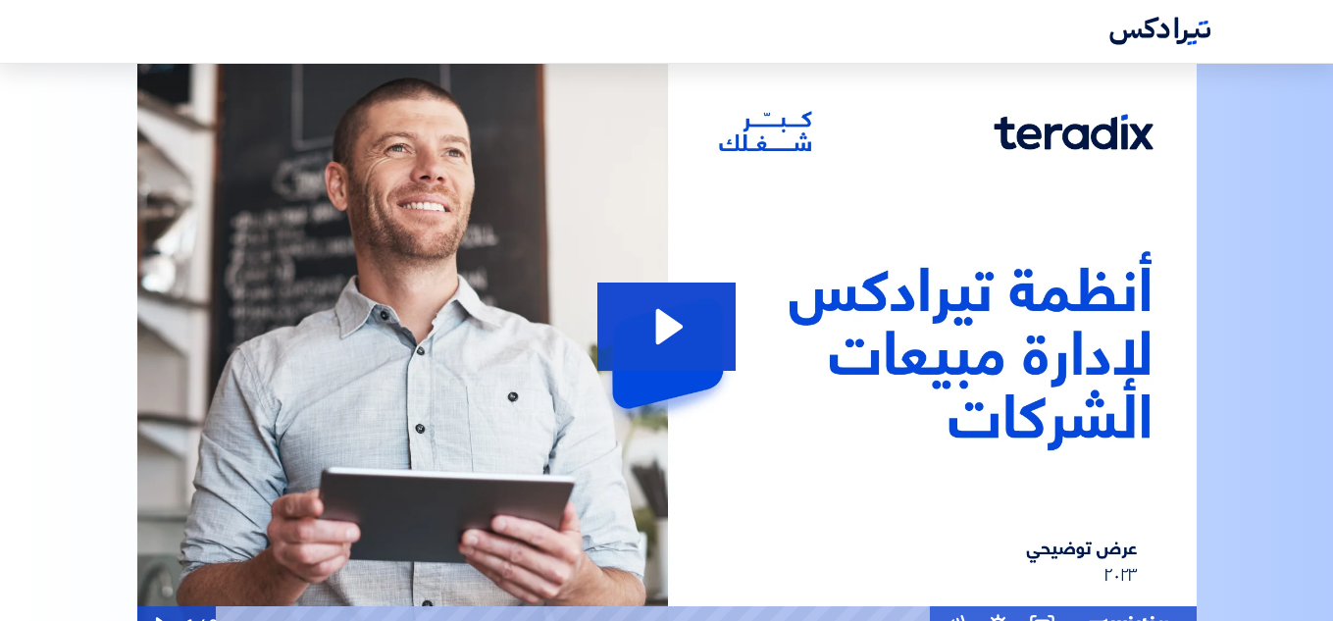
scroll to position [1340, 0]
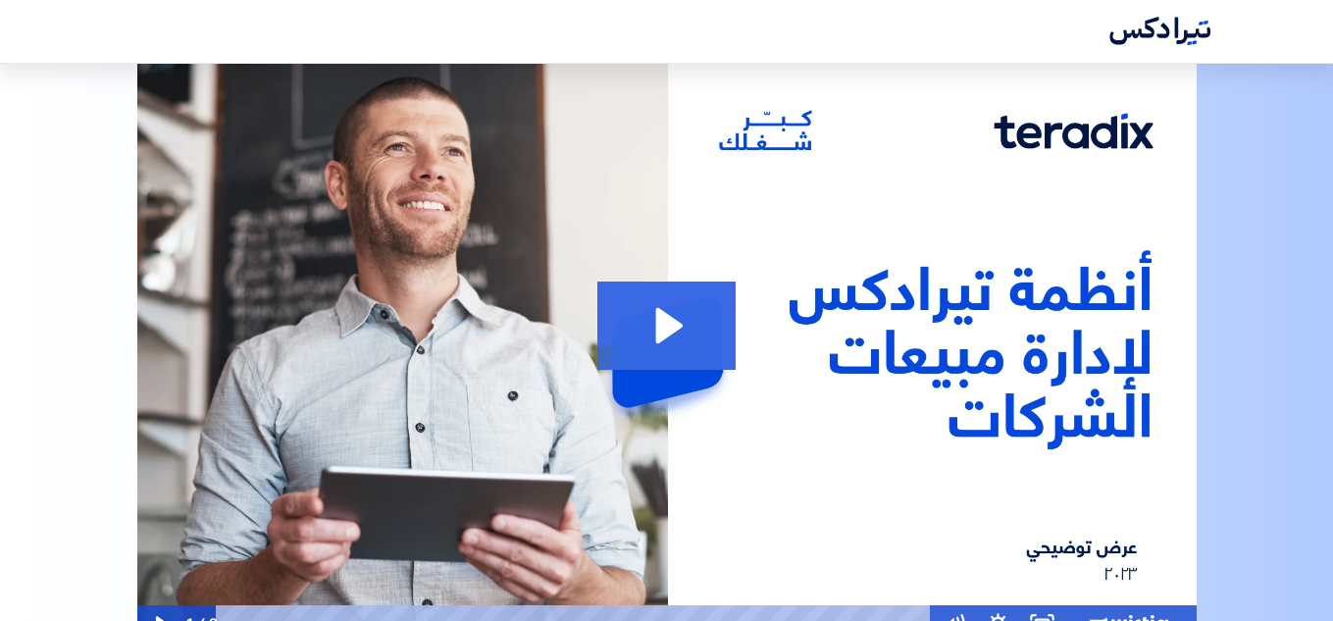
click at [669, 308] on icon "Play Video: أنظمة تيرادكس لإدارة المبيعات" at bounding box center [669, 325] width 27 height 35
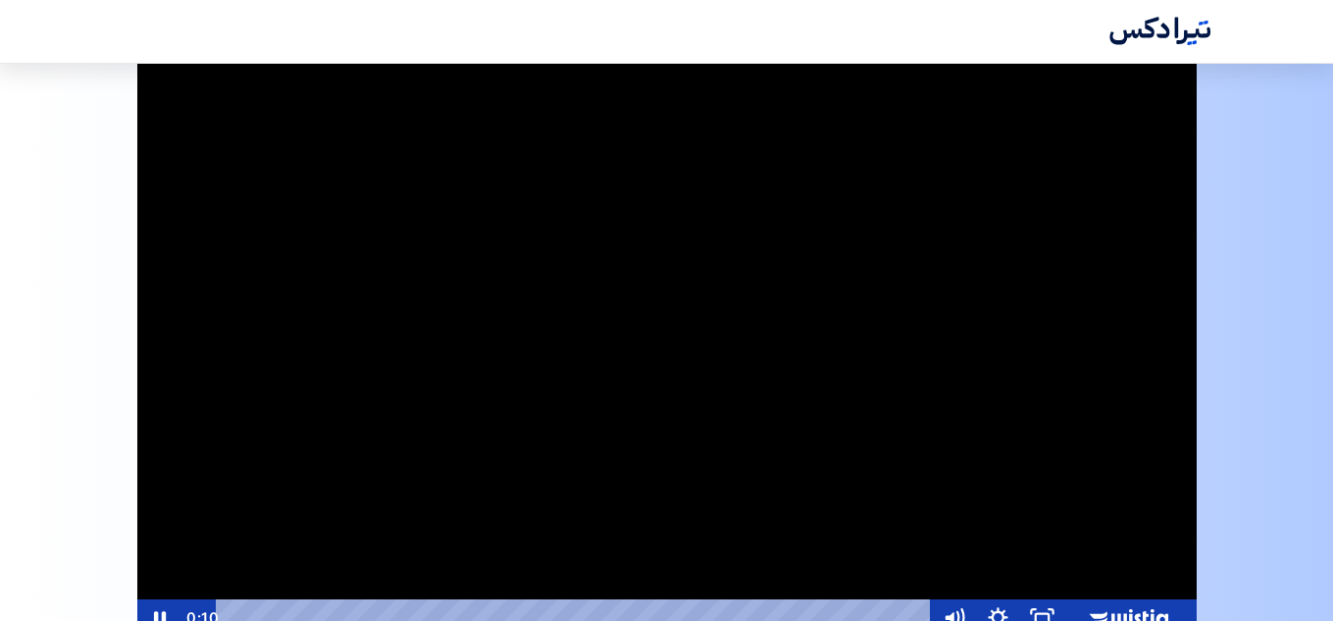
scroll to position [1344, 0]
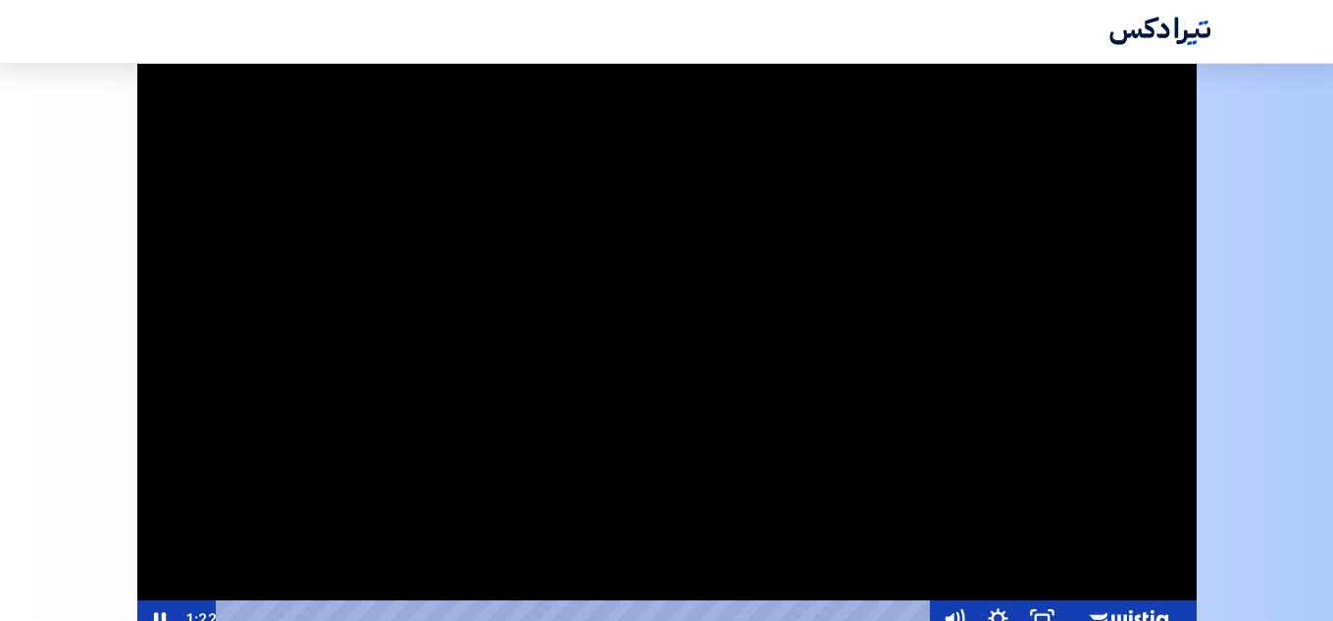
click at [650, 282] on div at bounding box center [666, 340] width 1059 height 596
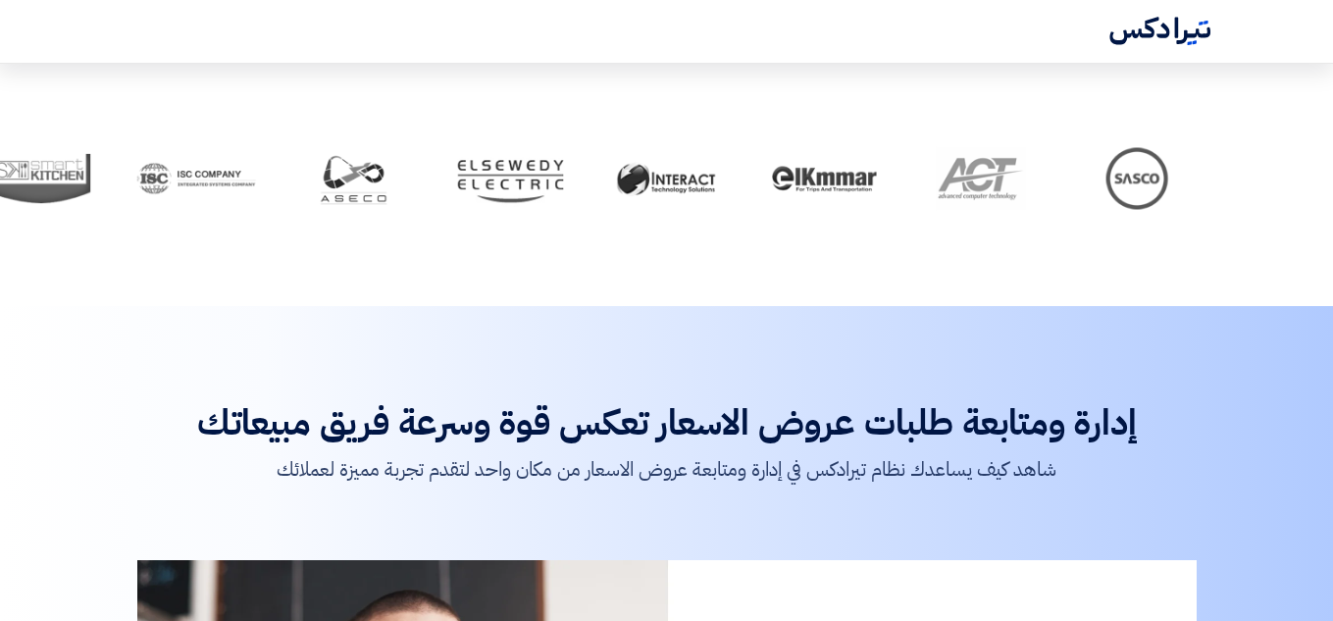
scroll to position [826, 0]
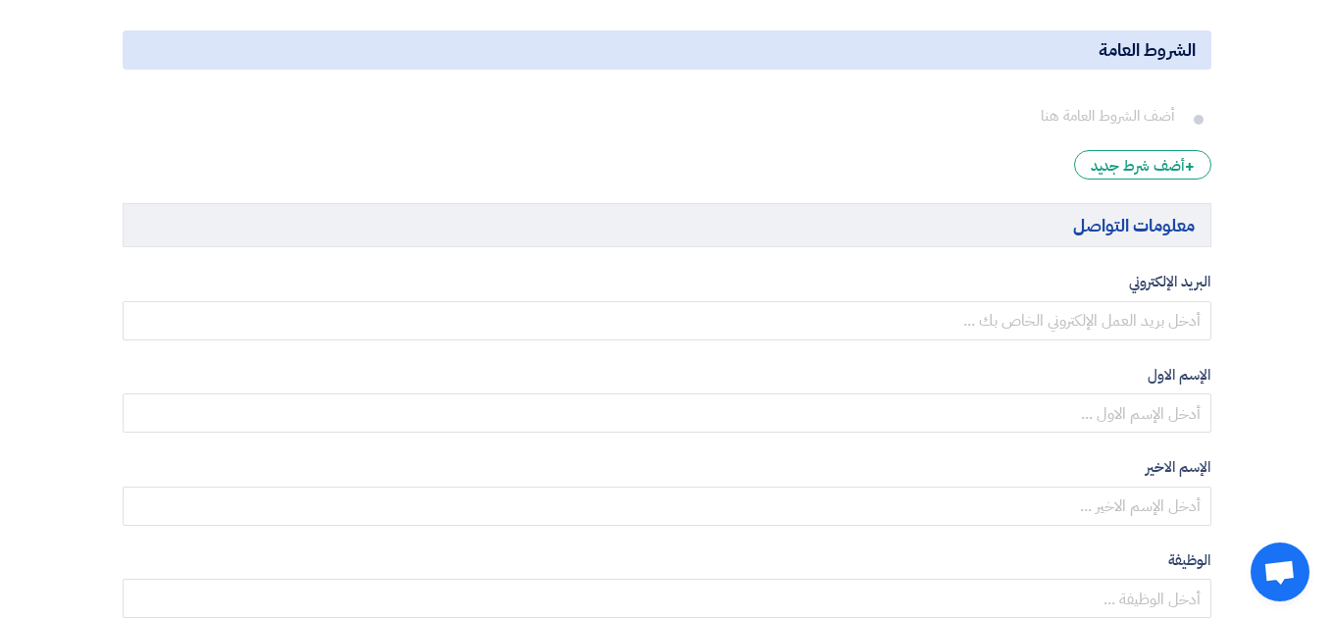
scroll to position [1816, 0]
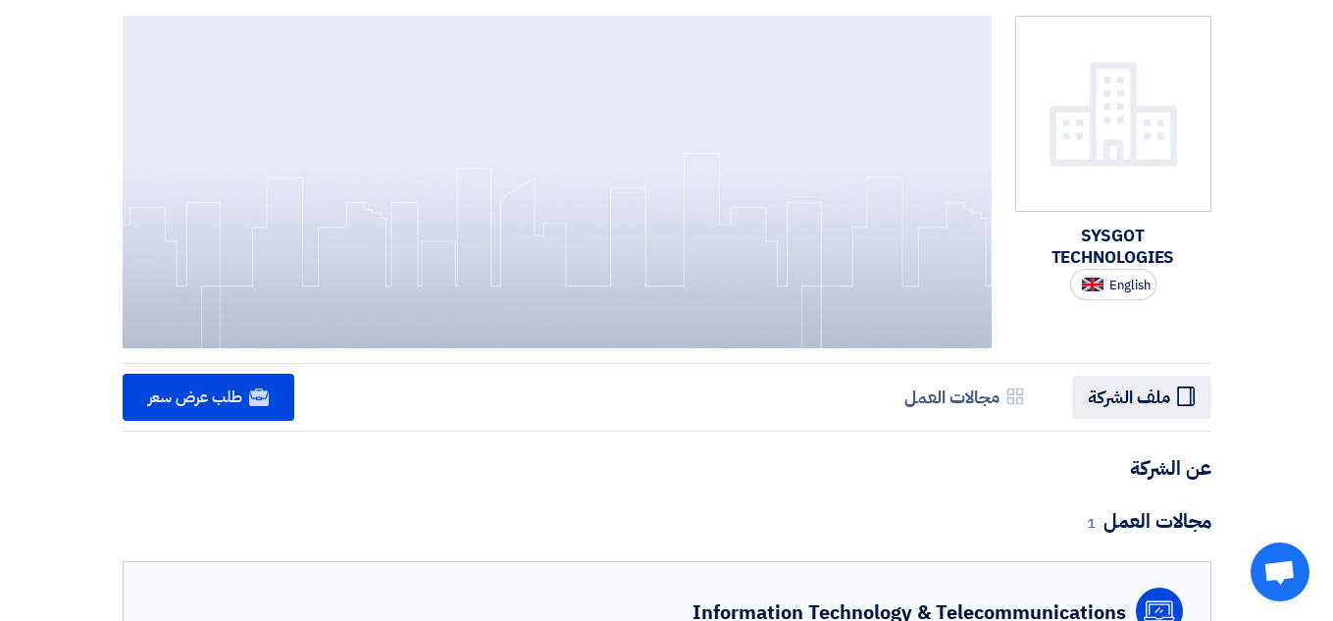
click at [1084, 391] on li "Profile ملف الشركة" at bounding box center [1141, 397] width 139 height 42
click at [969, 390] on h5 "مجالات العمل" at bounding box center [951, 396] width 95 height 23
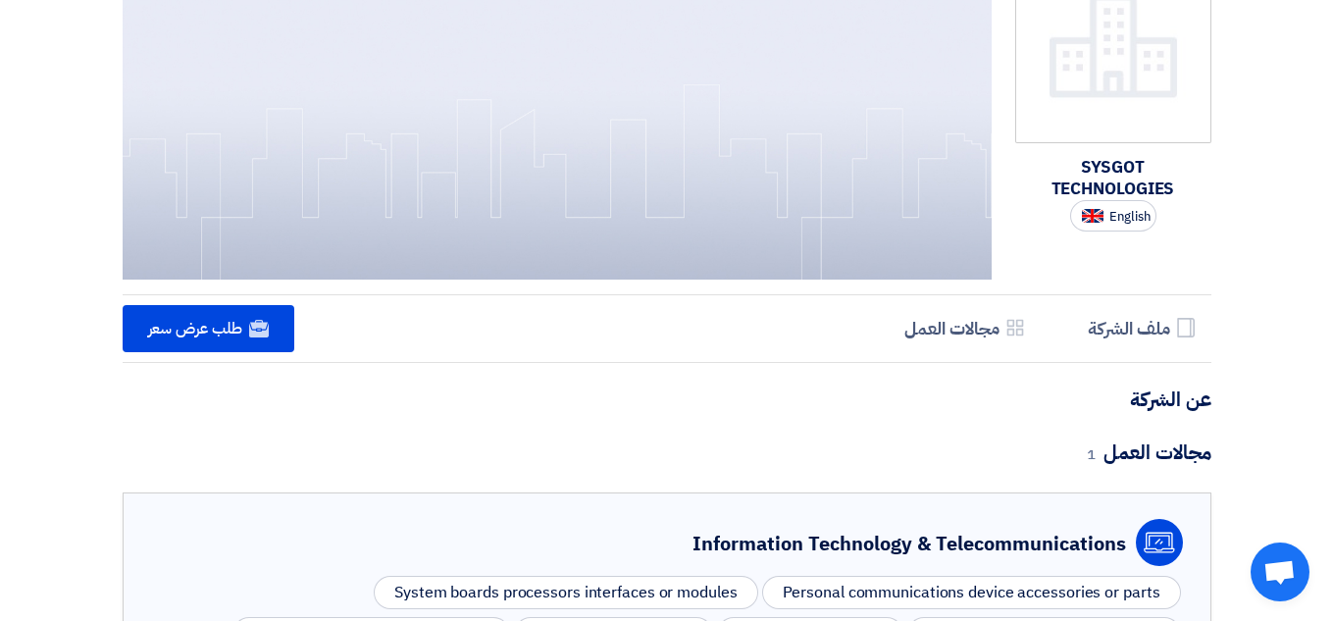
scroll to position [68, 0]
click at [1167, 331] on h5 "ملف الشركة" at bounding box center [1129, 329] width 82 height 23
click at [212, 327] on span "طلب عرض سعر" at bounding box center [195, 330] width 94 height 24
click at [1120, 220] on span "English" at bounding box center [1129, 218] width 41 height 14
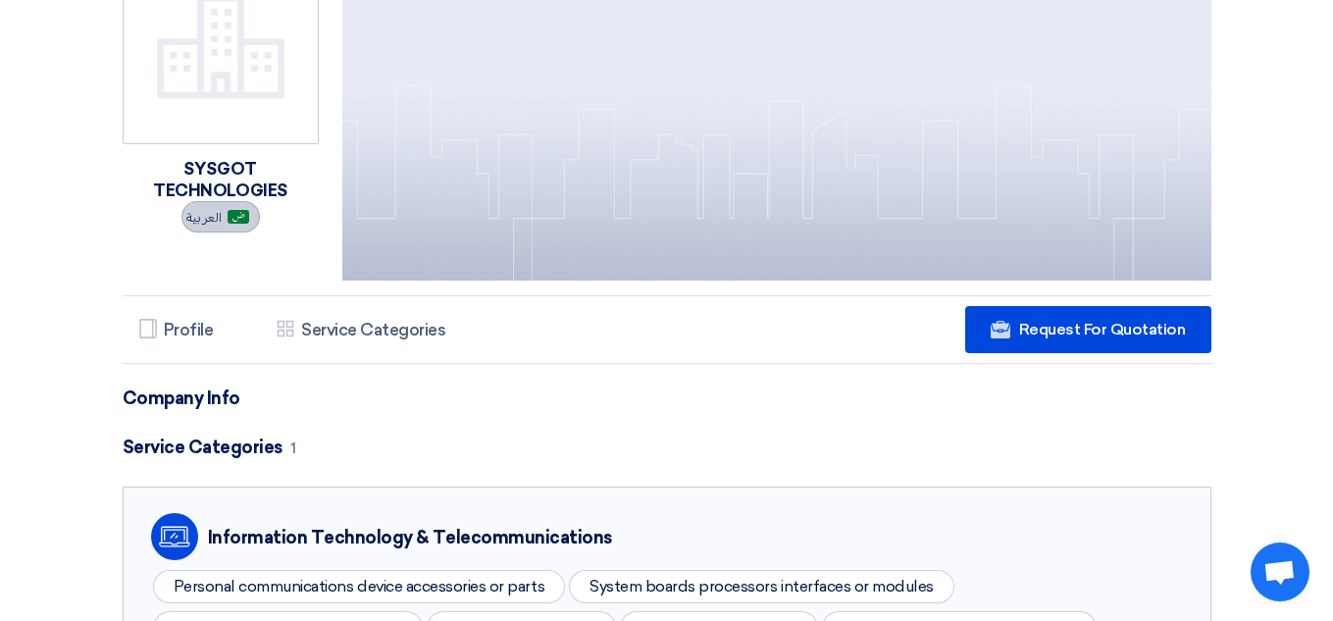
click at [218, 215] on span "العربية" at bounding box center [203, 218] width 35 height 14
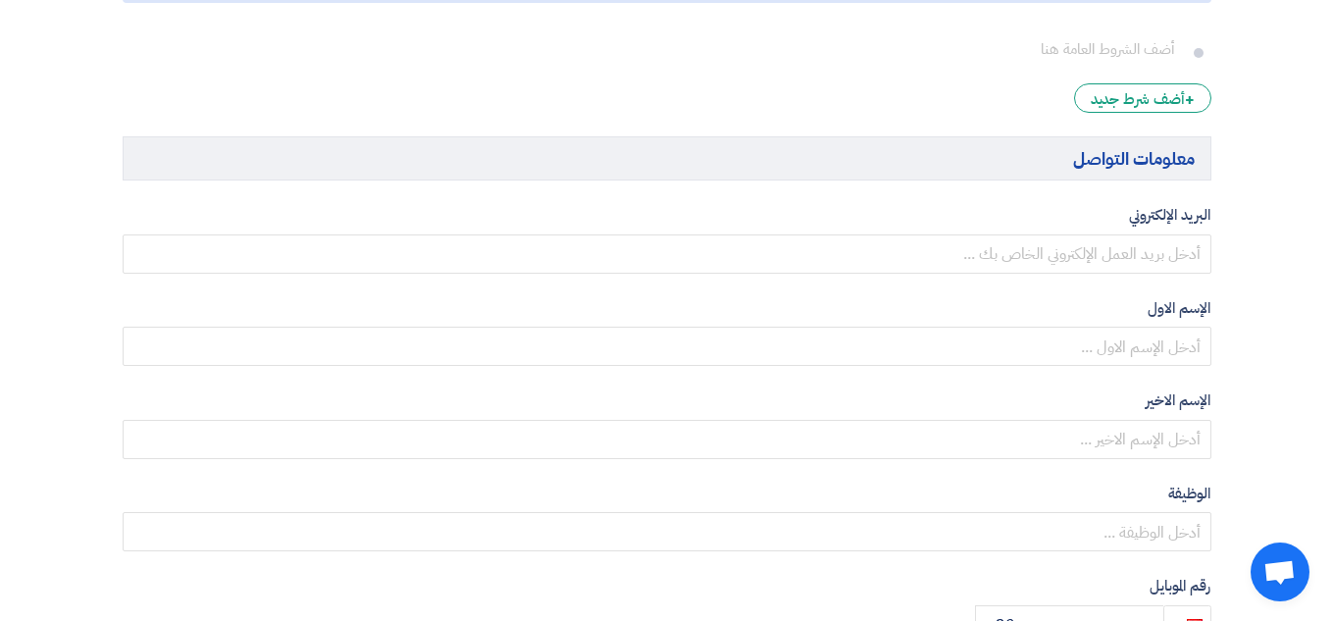
scroll to position [1874, 0]
